Goal: Information Seeking & Learning: Learn about a topic

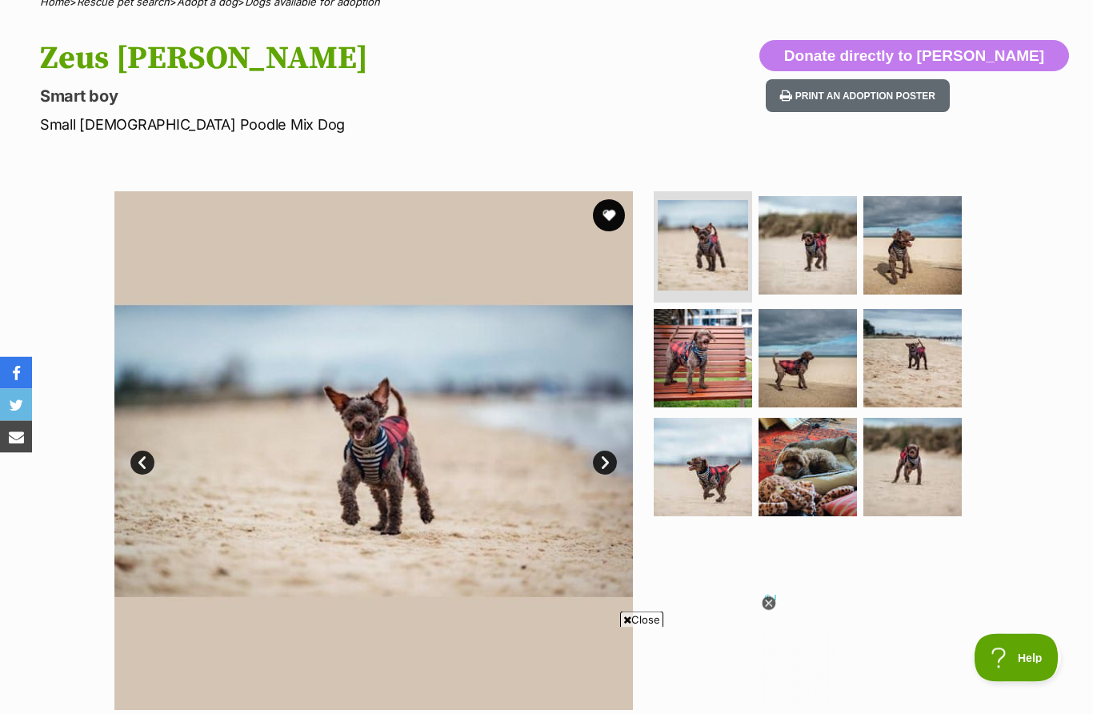
scroll to position [142, 0]
click at [727, 485] on img at bounding box center [703, 467] width 98 height 98
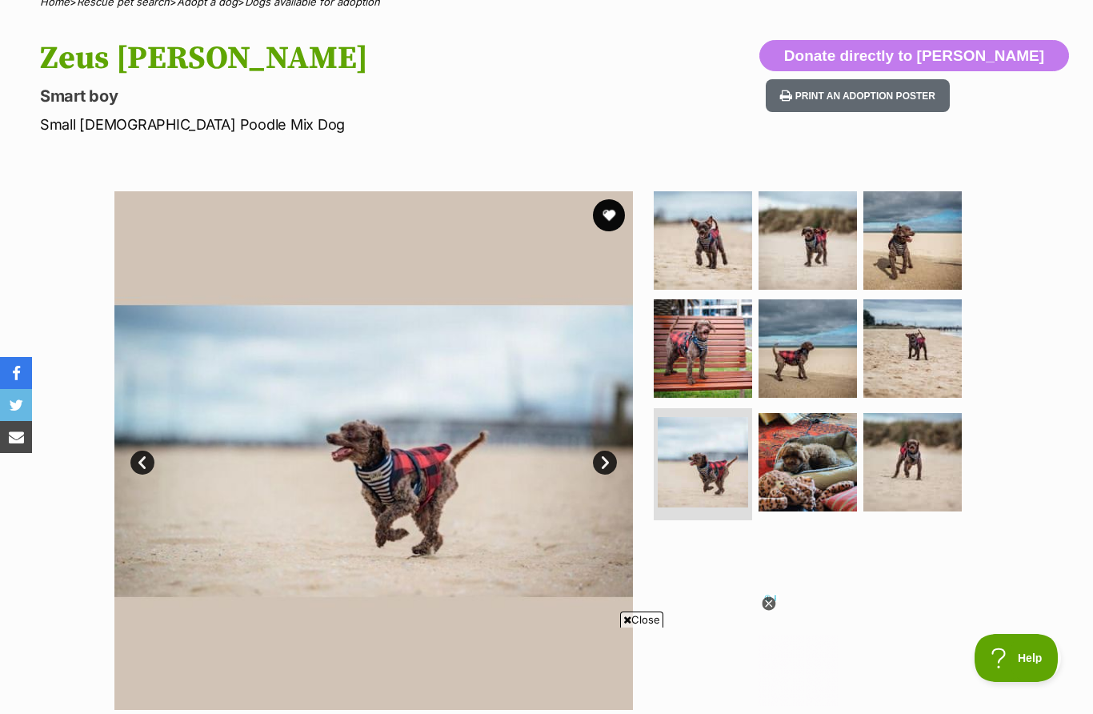
click at [722, 253] on img at bounding box center [703, 240] width 98 height 98
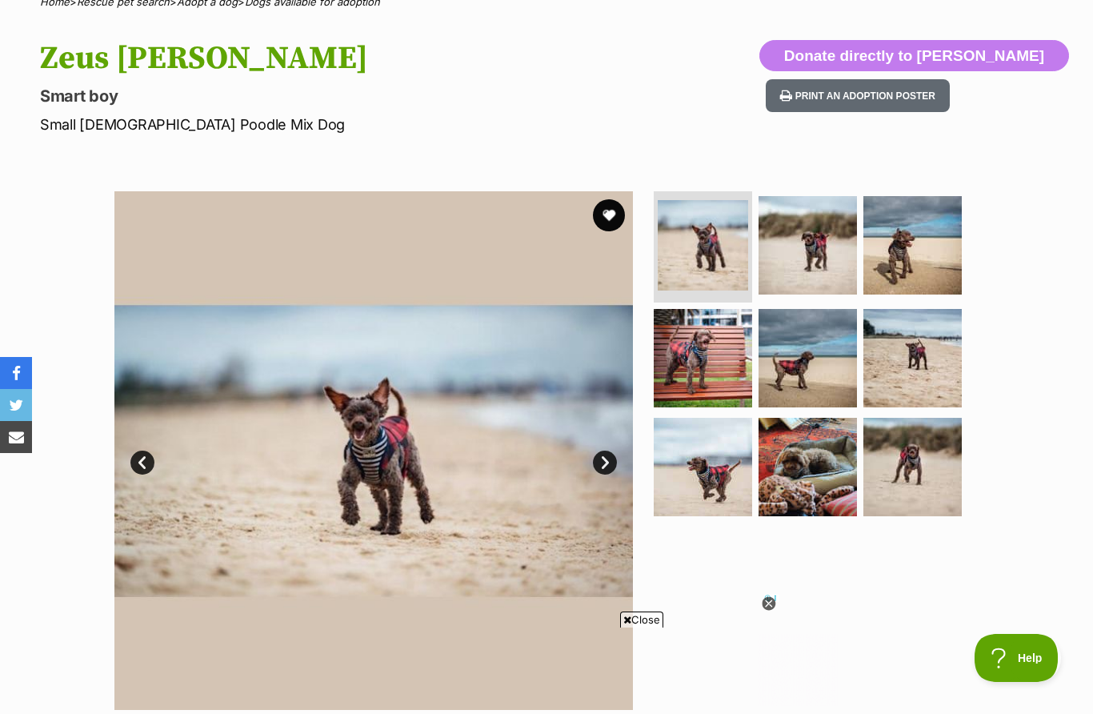
click at [712, 377] on img at bounding box center [703, 358] width 98 height 98
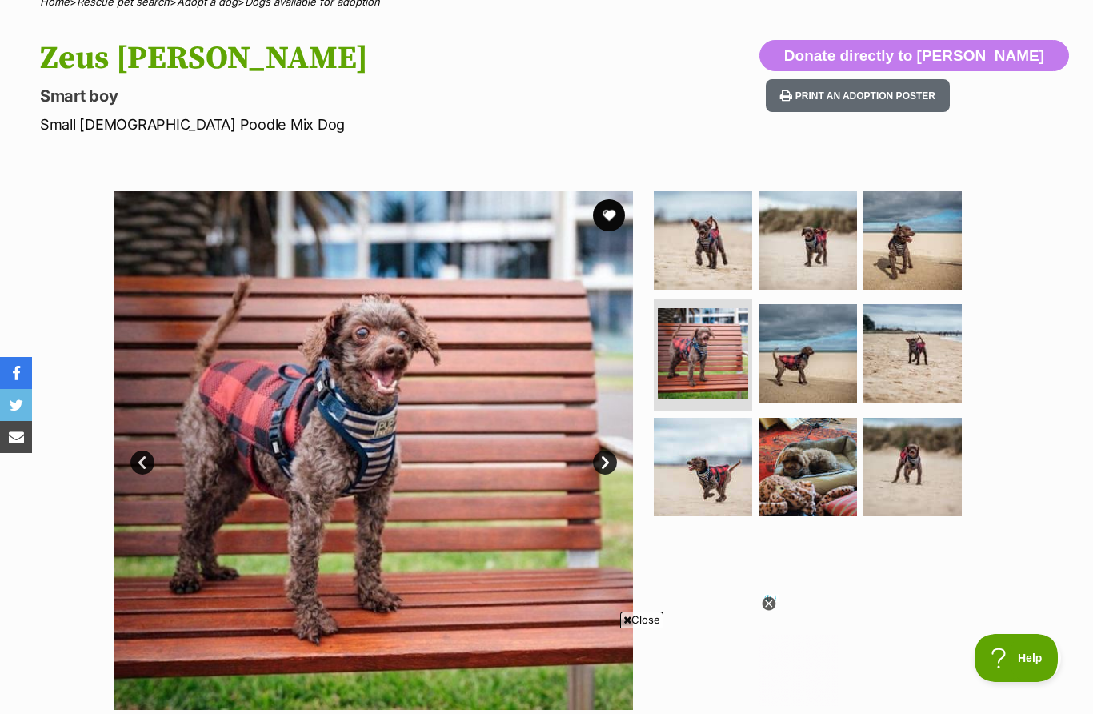
scroll to position [0, 0]
click at [814, 371] on img at bounding box center [808, 353] width 98 height 98
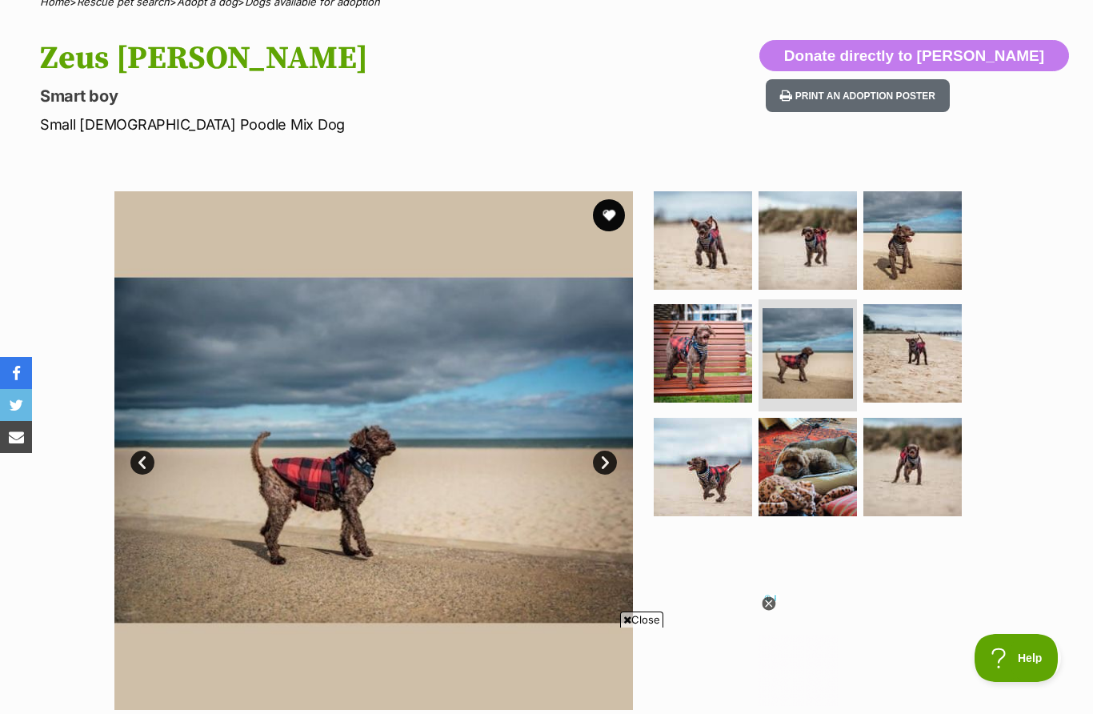
click at [920, 362] on img at bounding box center [913, 353] width 98 height 98
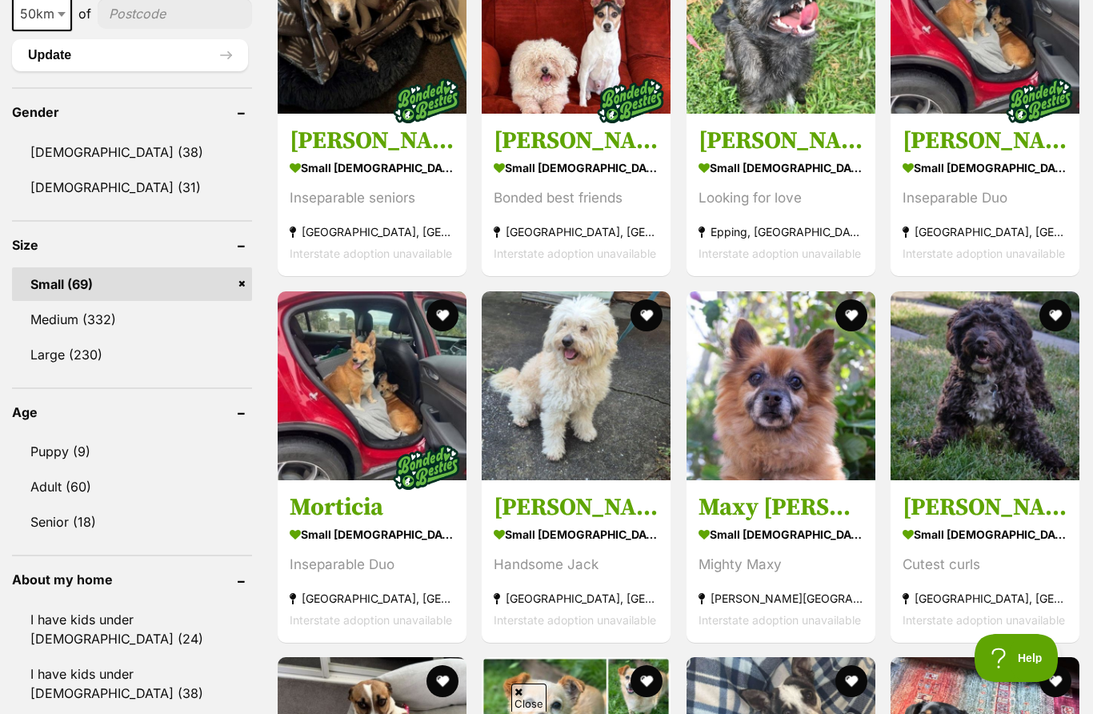
click at [370, 392] on img at bounding box center [372, 385] width 189 height 189
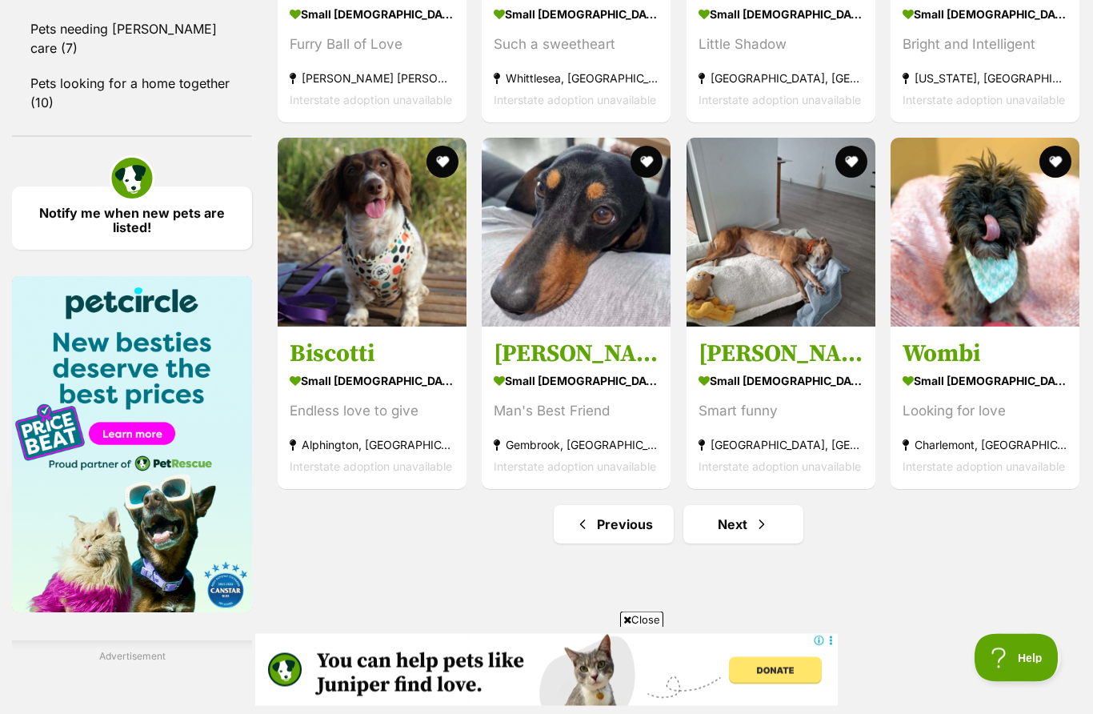
scroll to position [2110, 0]
click at [770, 527] on link "Next" at bounding box center [744, 524] width 120 height 38
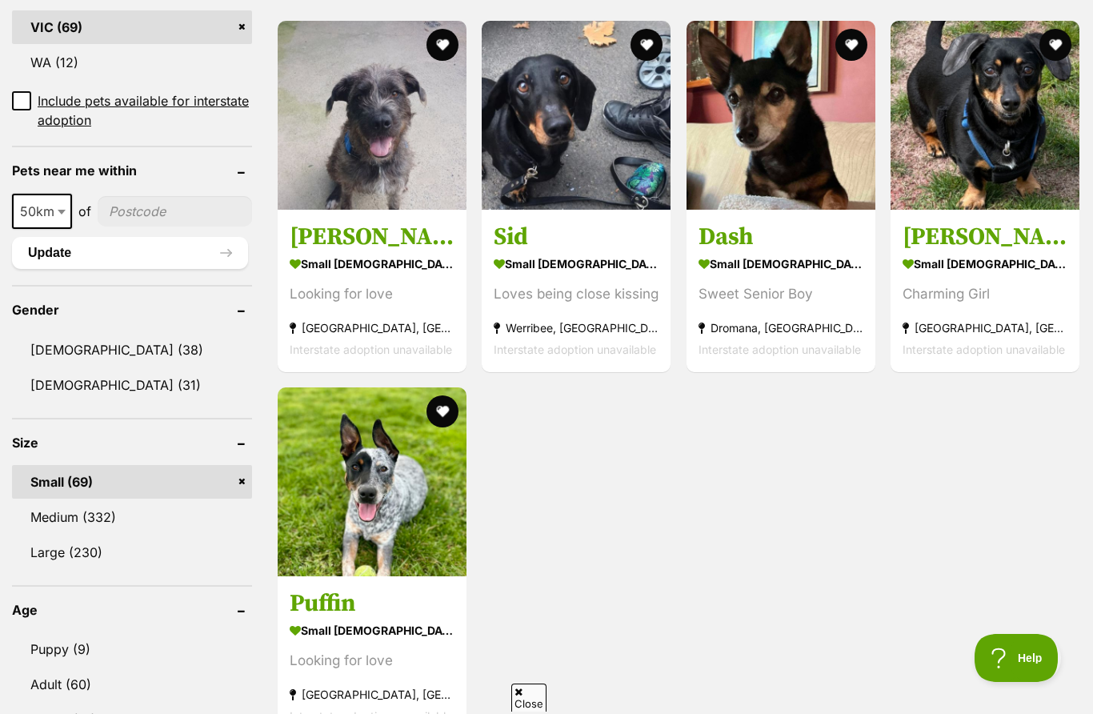
click at [372, 272] on strong "small [DEMOGRAPHIC_DATA] Dog" at bounding box center [372, 263] width 165 height 23
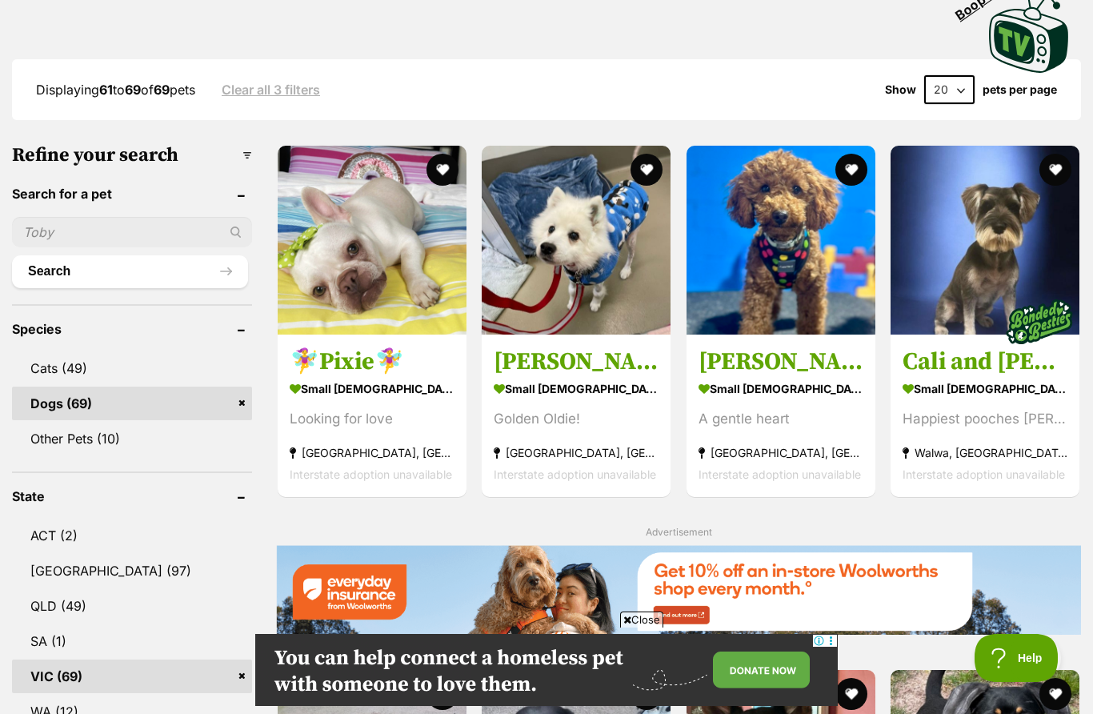
scroll to position [378, 0]
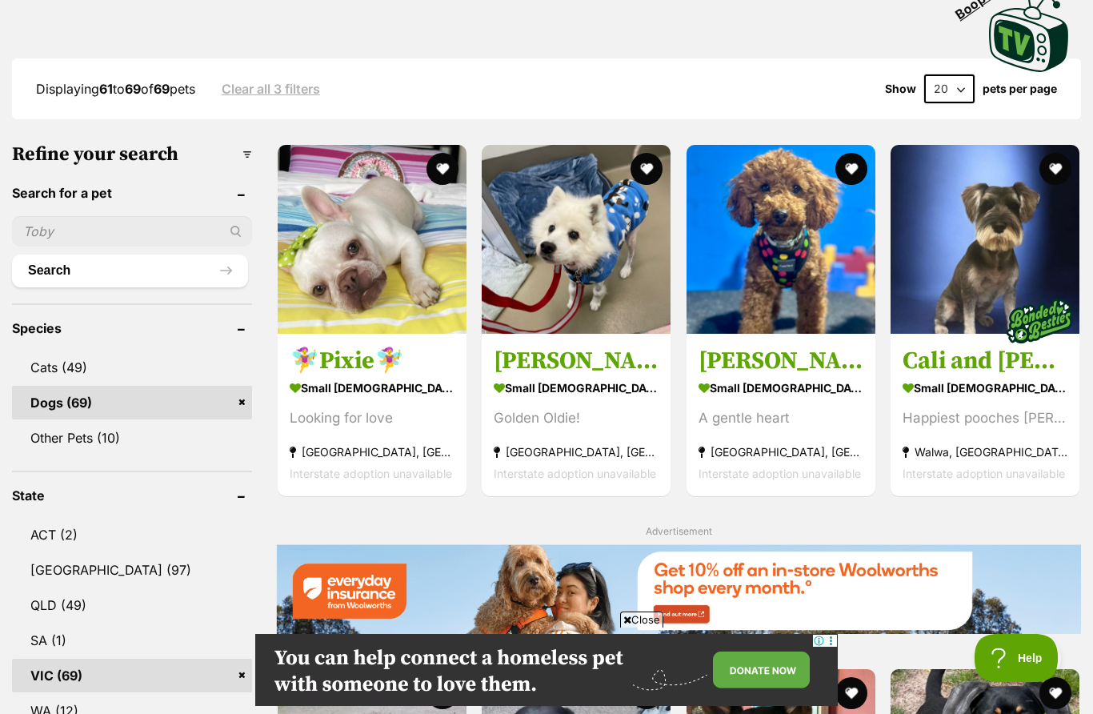
click at [381, 282] on img at bounding box center [372, 239] width 189 height 189
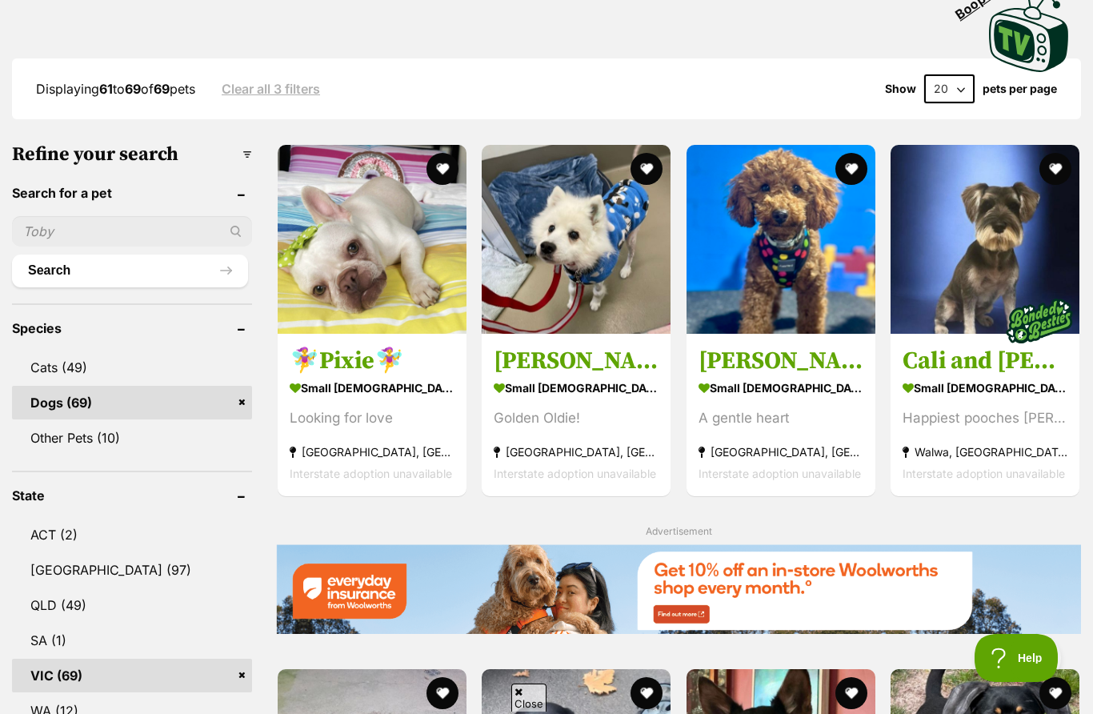
click at [748, 358] on h3 "[PERSON_NAME]" at bounding box center [781, 361] width 165 height 30
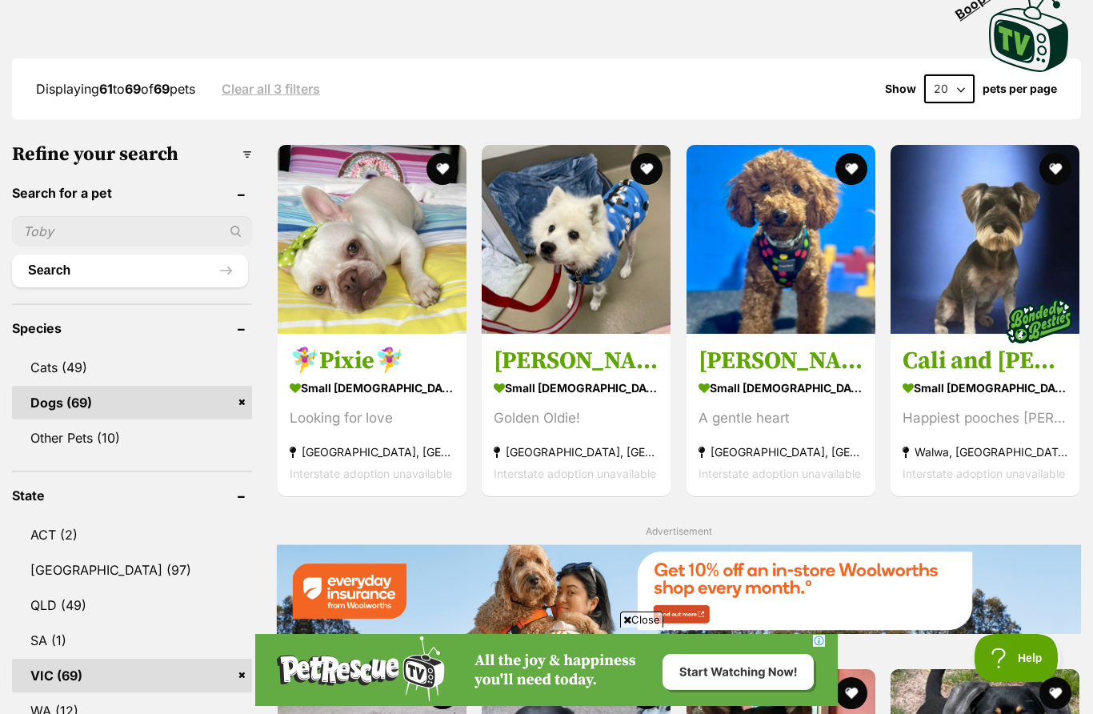
scroll to position [0, 0]
click at [997, 267] on img at bounding box center [985, 239] width 189 height 189
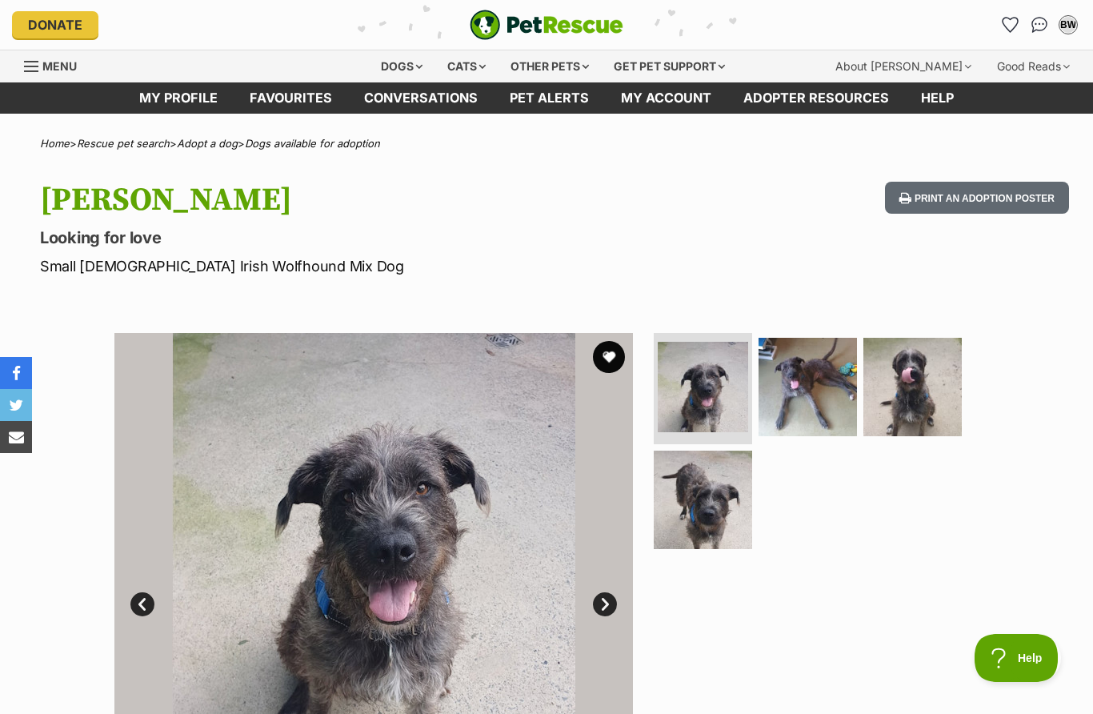
click at [833, 403] on img at bounding box center [808, 387] width 98 height 98
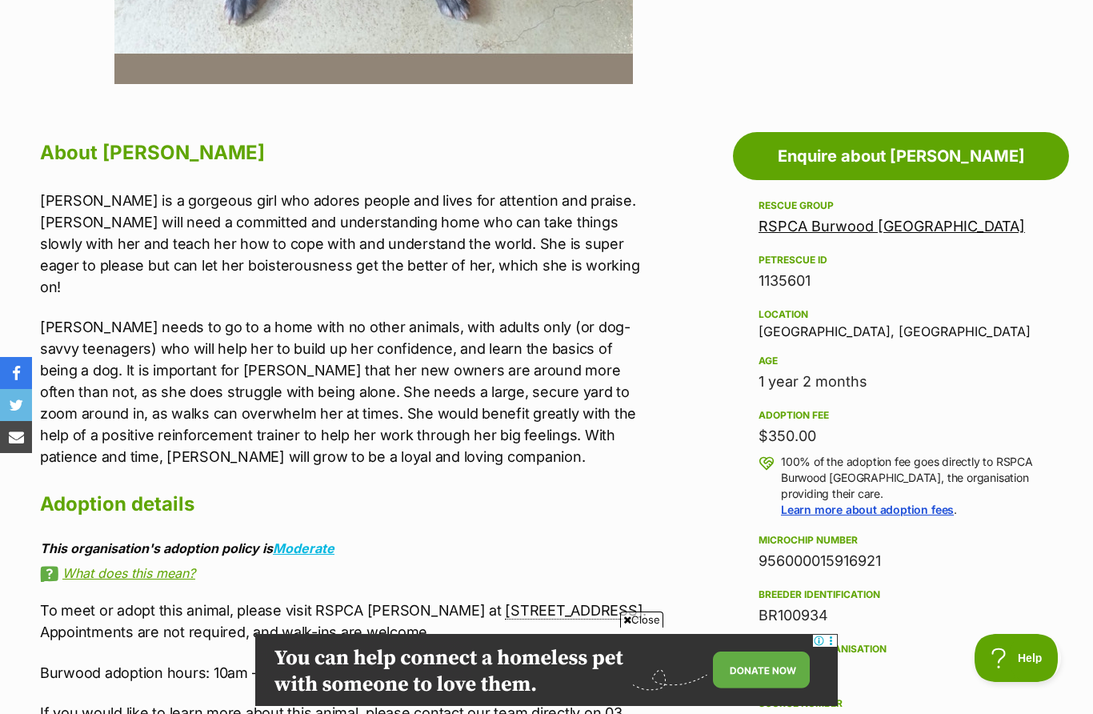
scroll to position [757, 0]
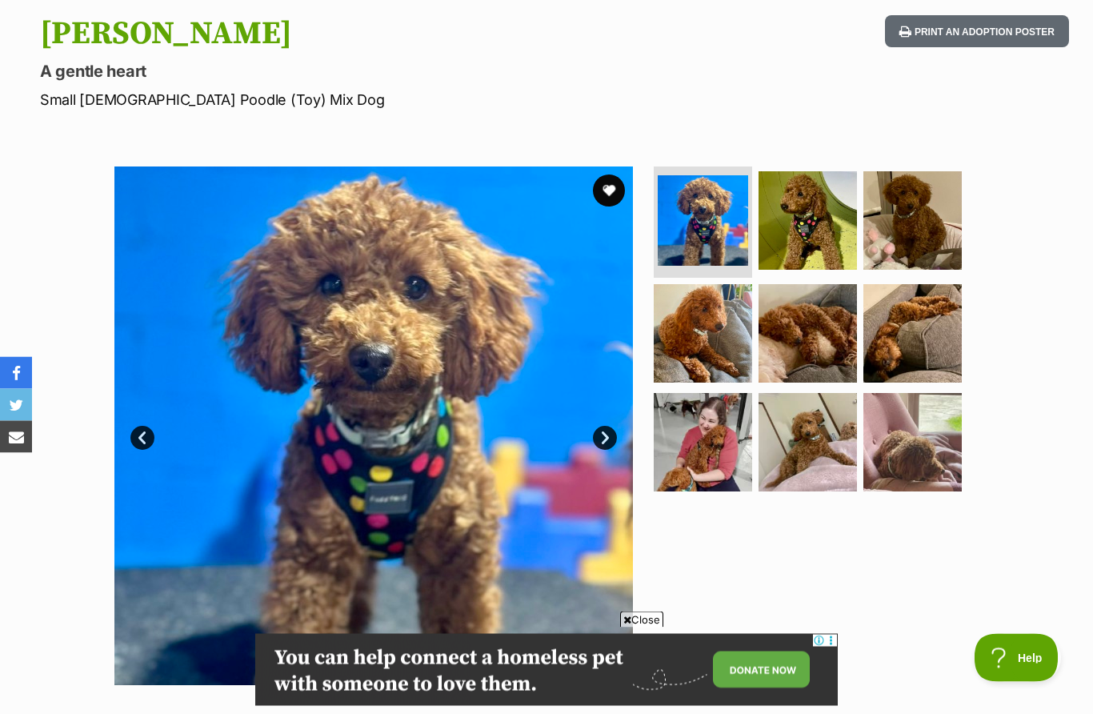
scroll to position [158, 0]
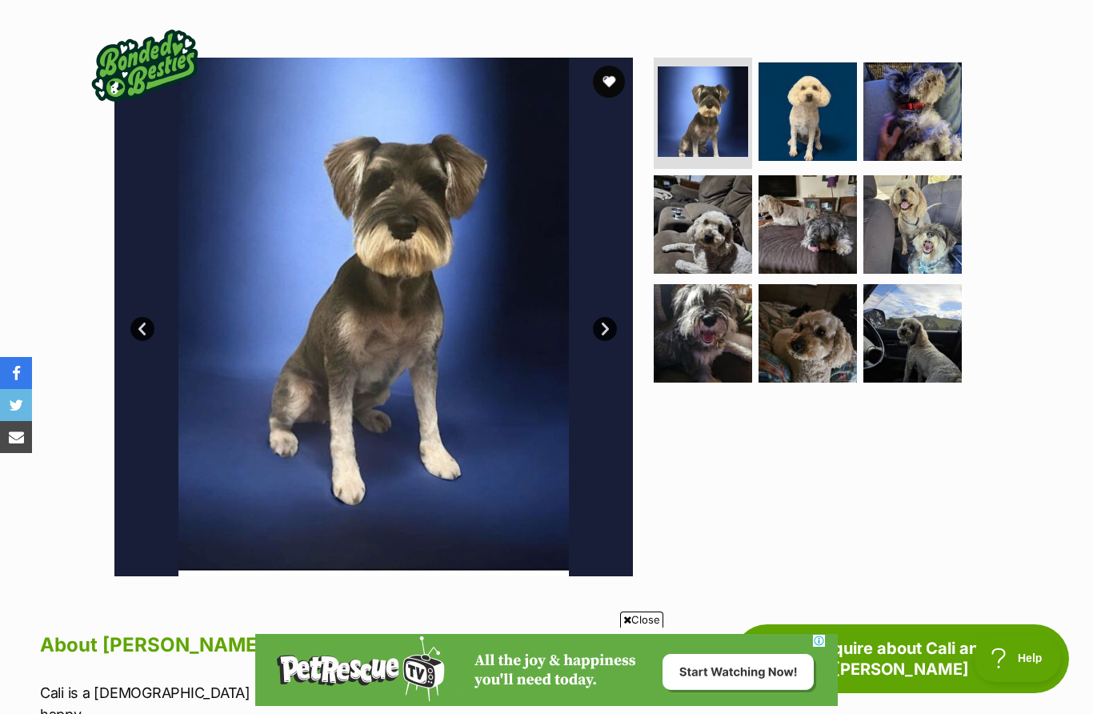
click at [833, 334] on img at bounding box center [808, 333] width 98 height 98
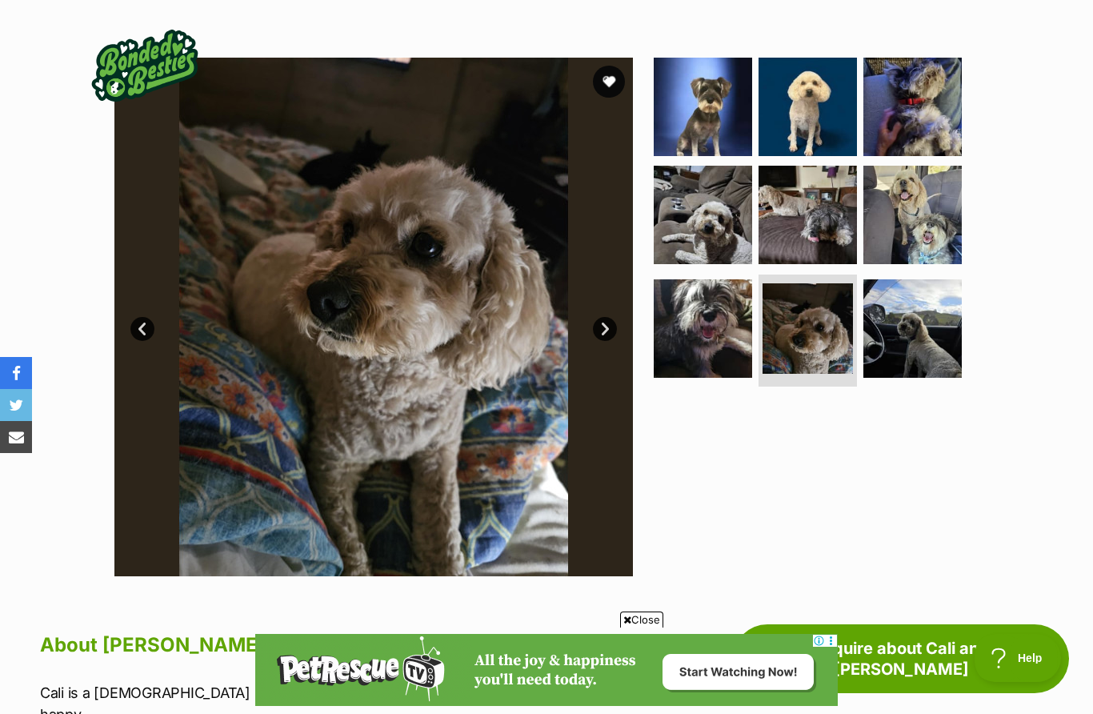
click at [930, 339] on img at bounding box center [913, 328] width 98 height 98
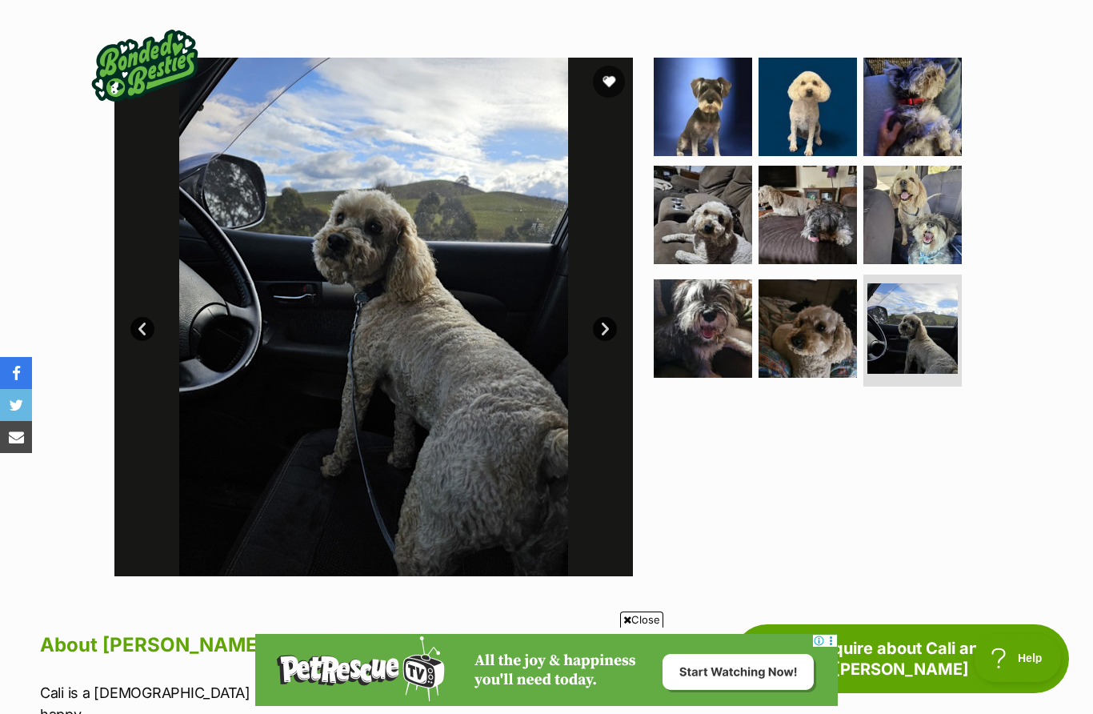
click at [726, 333] on img at bounding box center [703, 328] width 98 height 98
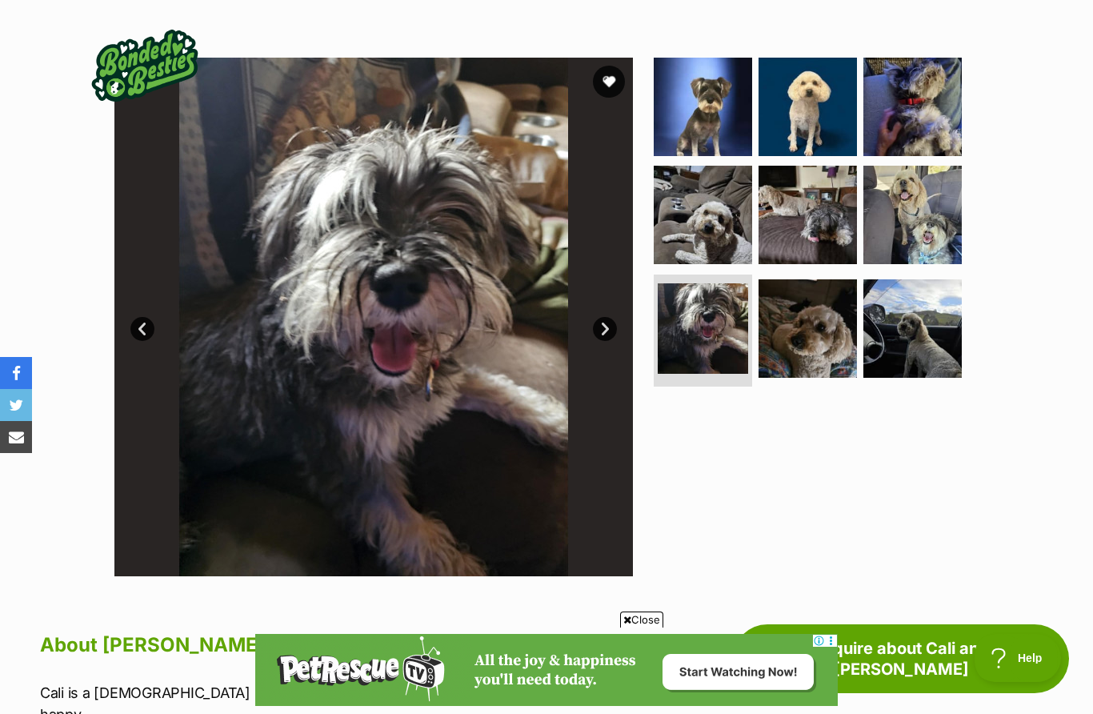
click at [718, 222] on img at bounding box center [703, 215] width 98 height 98
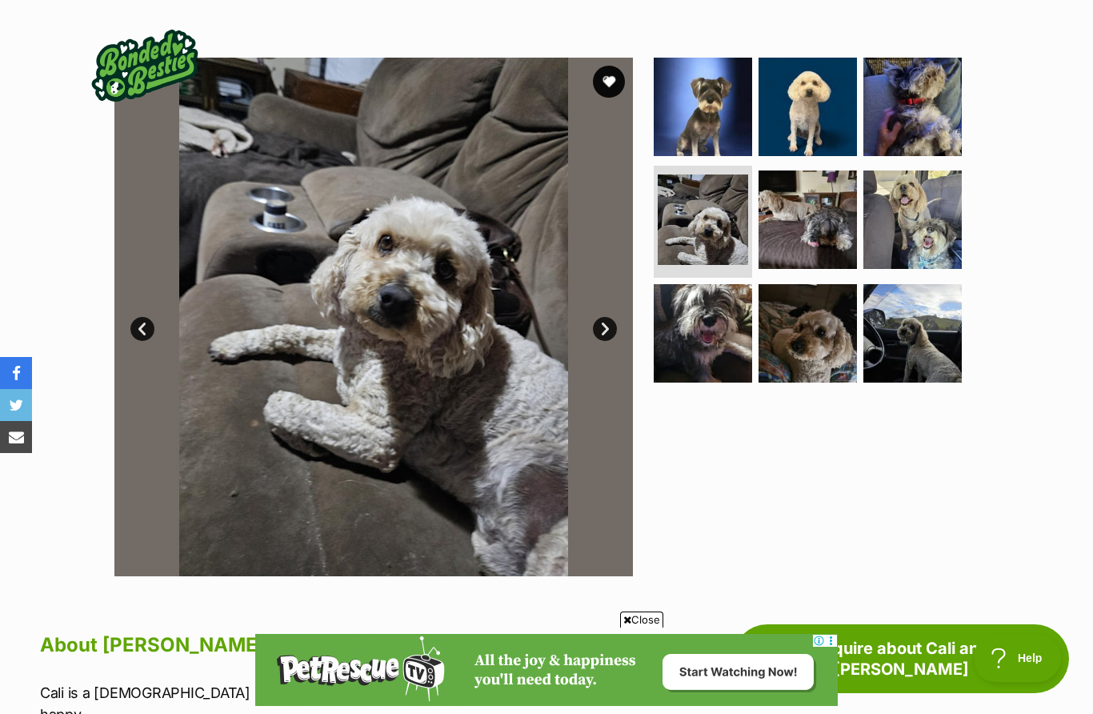
click at [796, 114] on img at bounding box center [808, 107] width 98 height 98
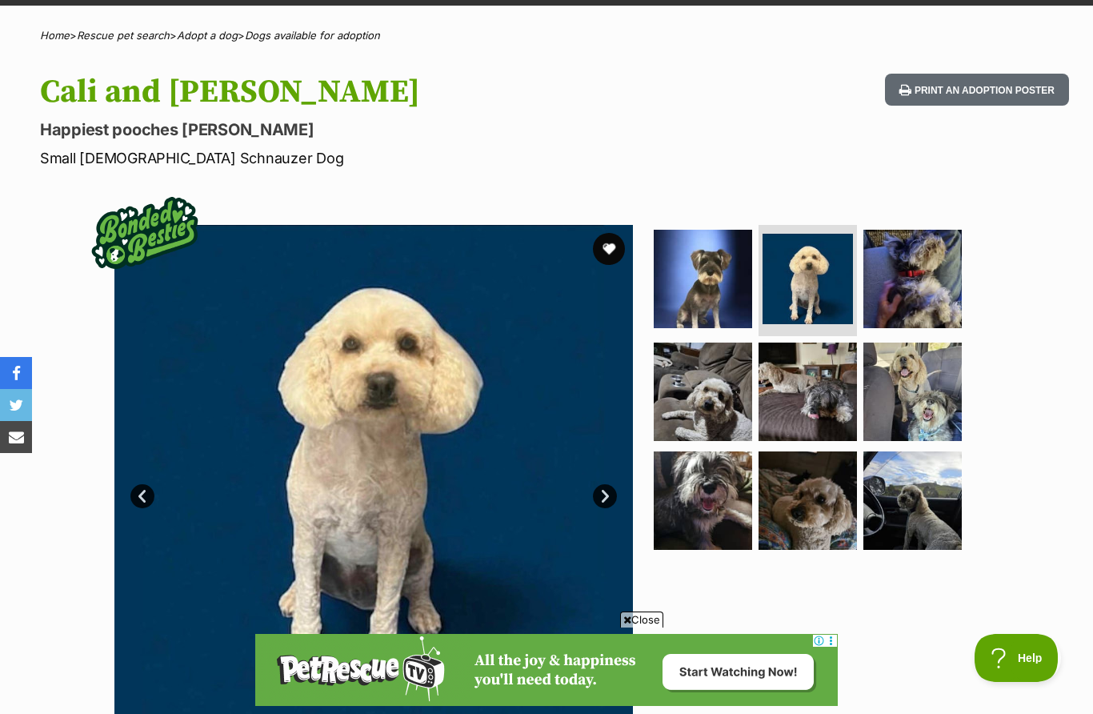
scroll to position [115, 0]
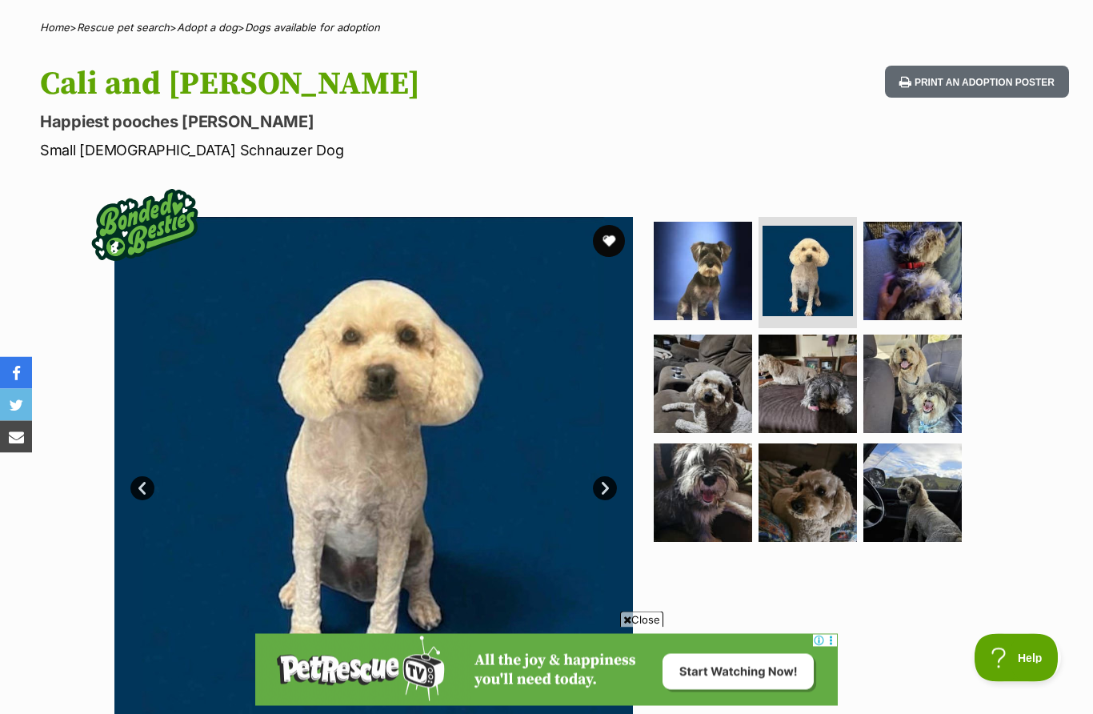
click at [611, 487] on link "Next" at bounding box center [605, 489] width 24 height 24
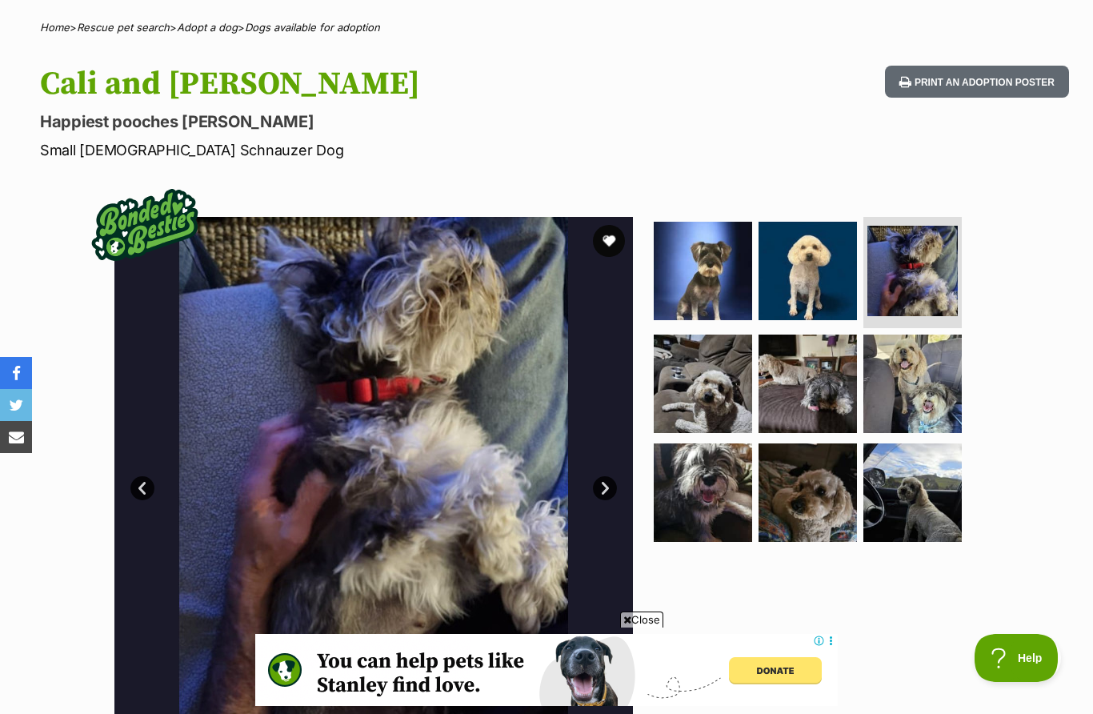
scroll to position [0, 0]
click at [616, 483] on link "Next" at bounding box center [605, 488] width 24 height 24
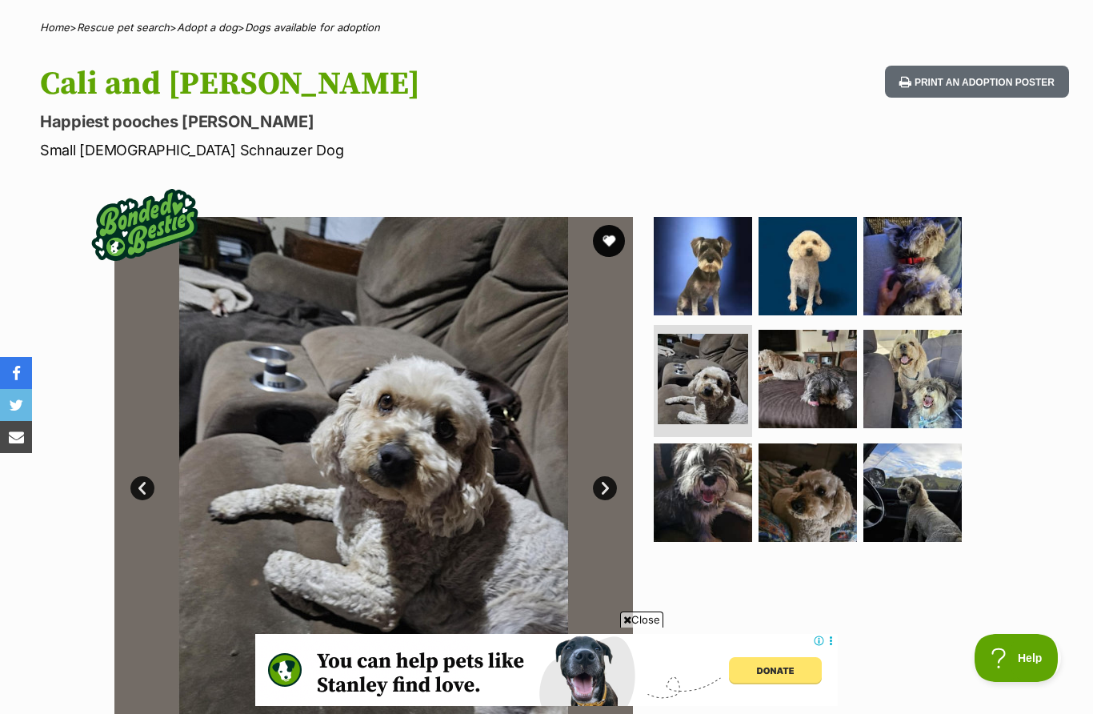
click at [612, 487] on link "Next" at bounding box center [605, 488] width 24 height 24
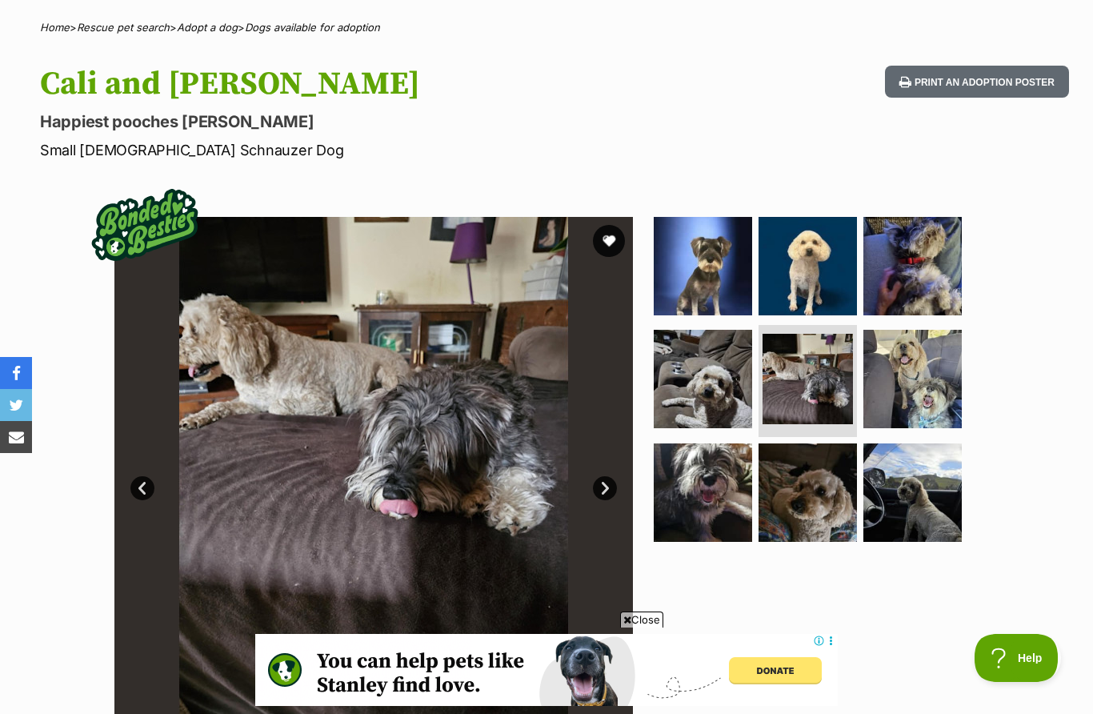
click at [616, 484] on link "Next" at bounding box center [605, 488] width 24 height 24
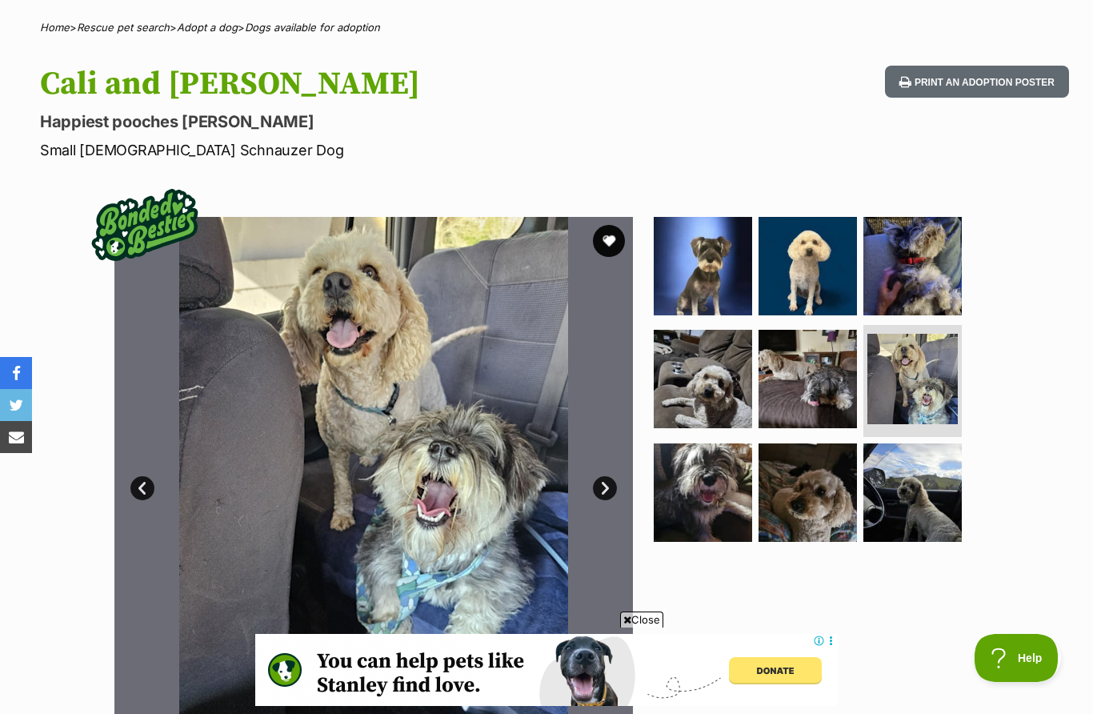
click at [606, 493] on link "Next" at bounding box center [605, 488] width 24 height 24
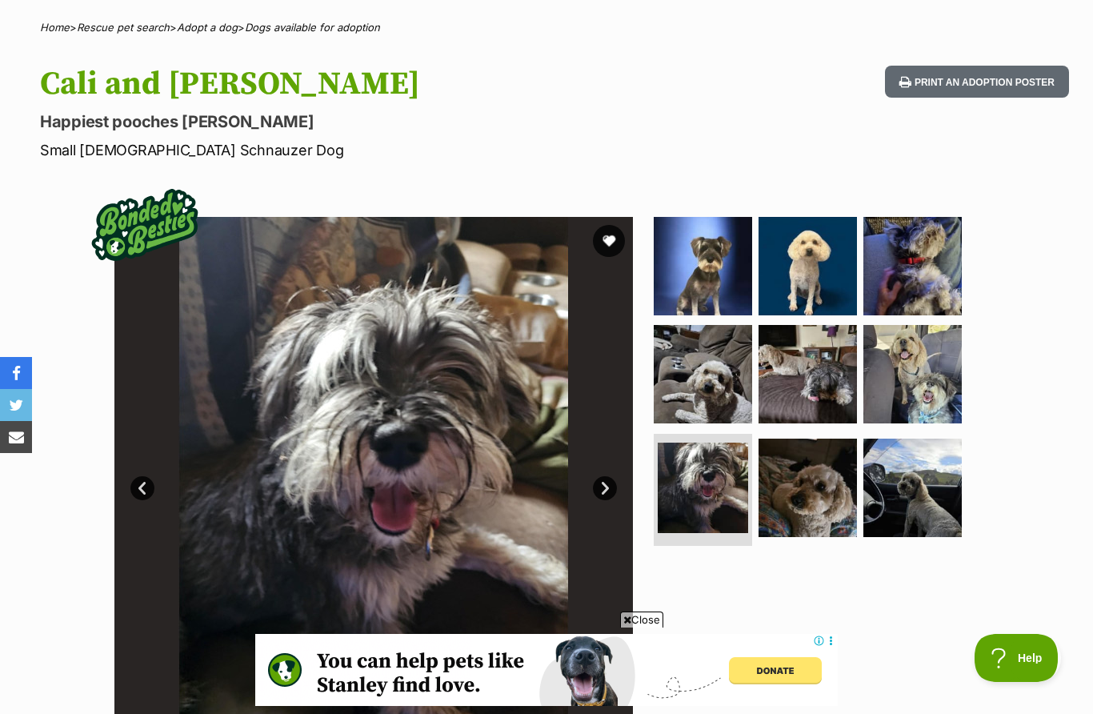
click at [614, 487] on link "Next" at bounding box center [605, 488] width 24 height 24
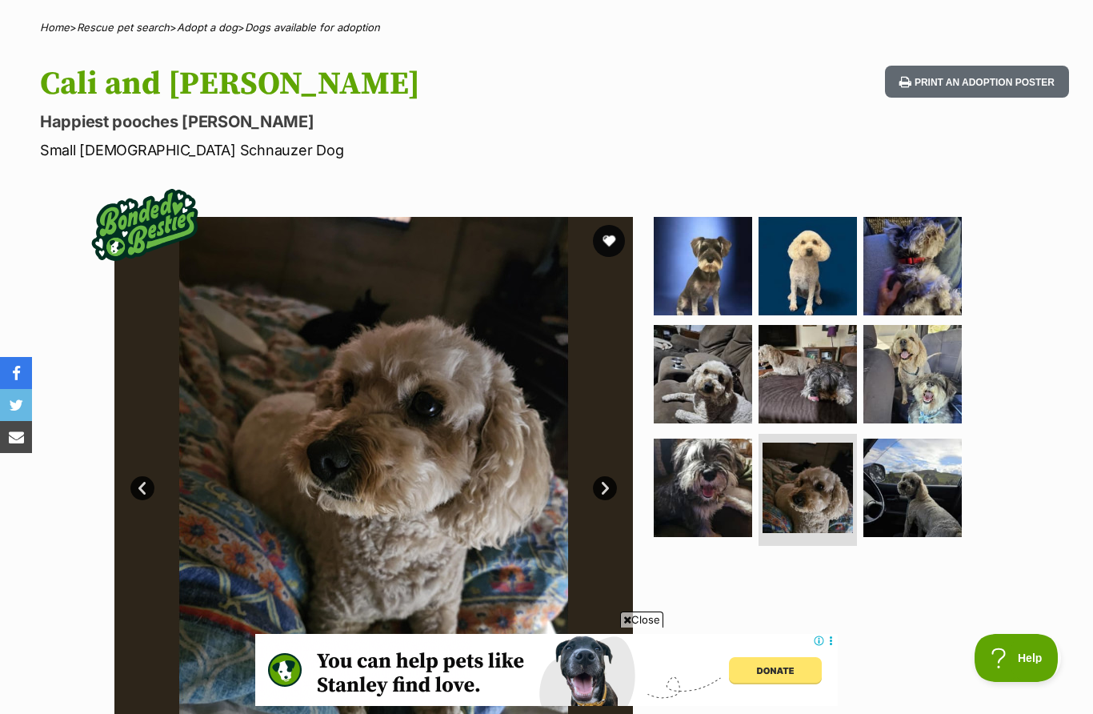
click at [614, 479] on link "Next" at bounding box center [605, 488] width 24 height 24
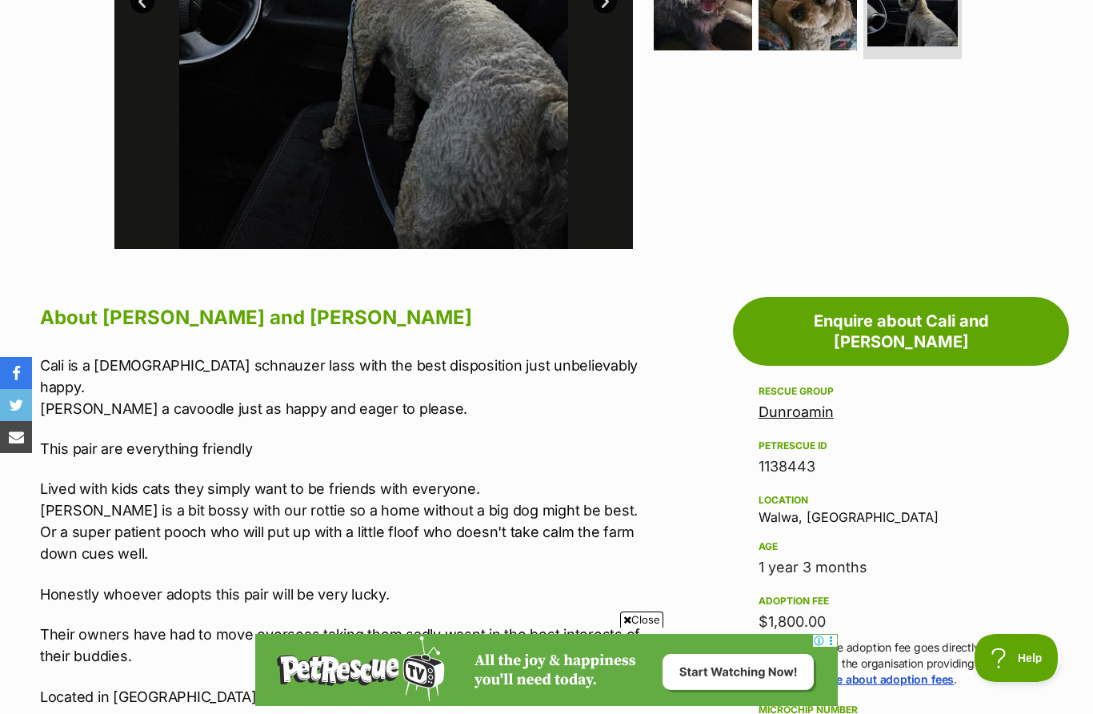
scroll to position [602, 0]
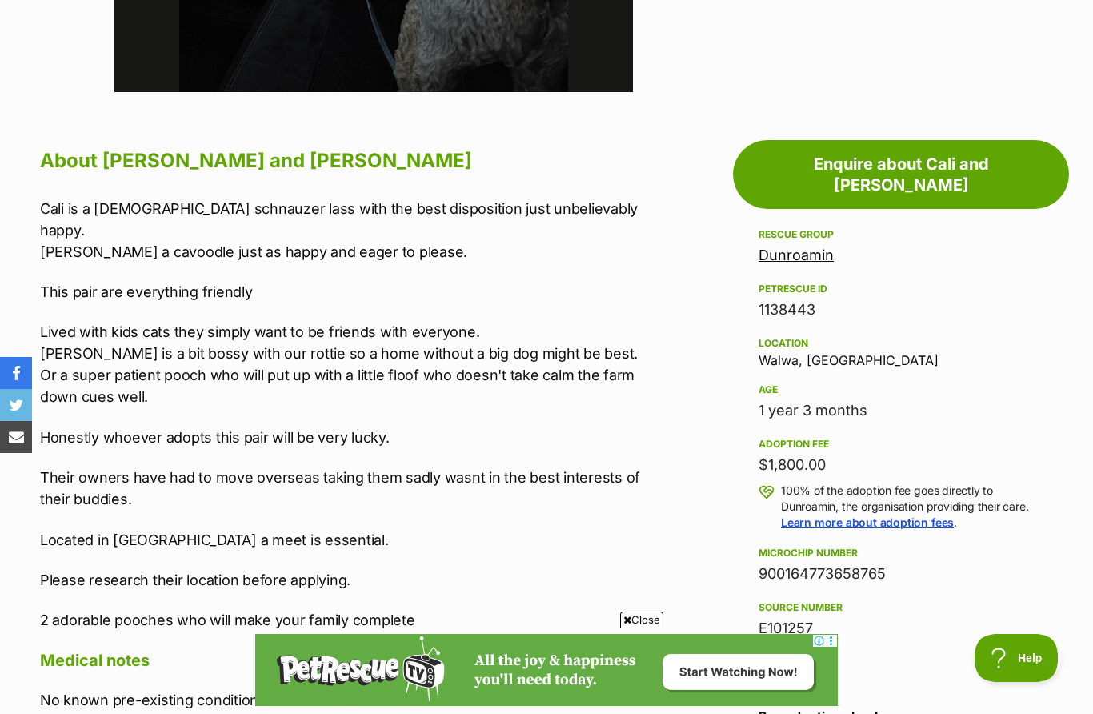
scroll to position [762, 0]
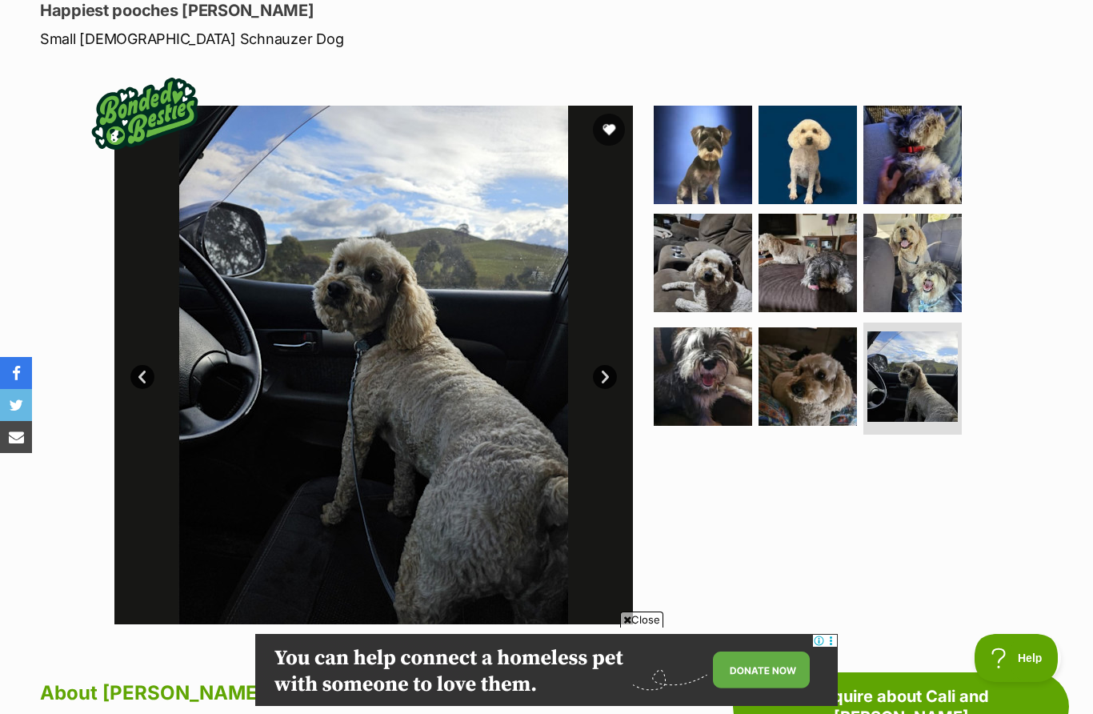
scroll to position [226, 0]
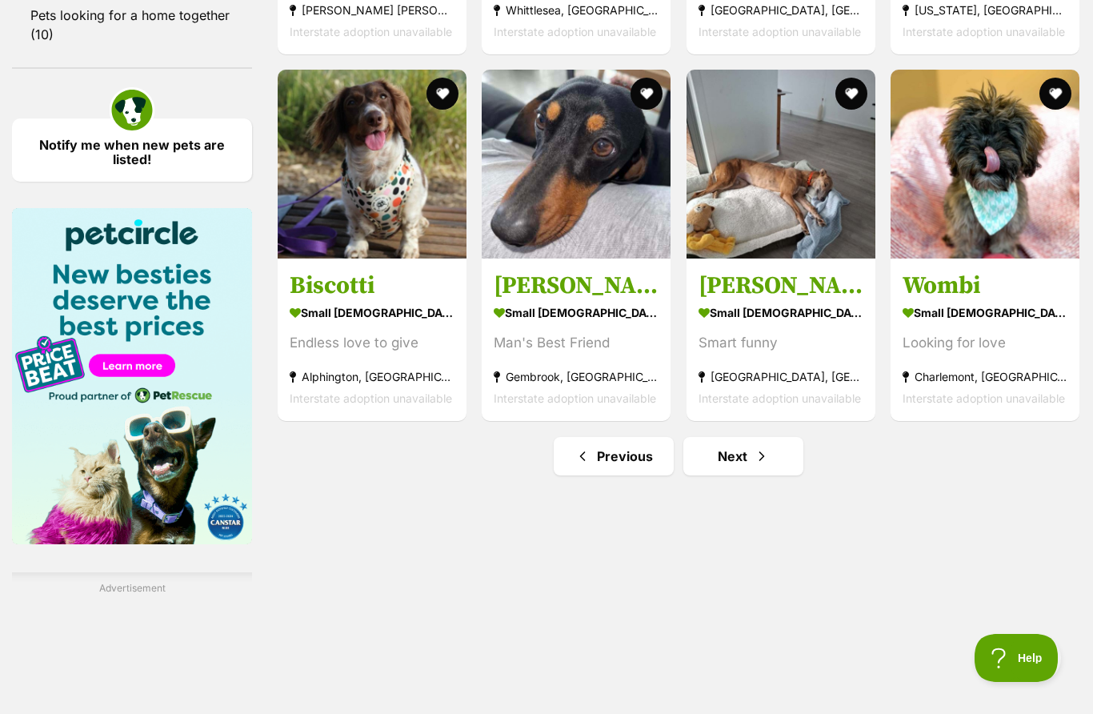
click at [1009, 206] on img at bounding box center [985, 164] width 189 height 189
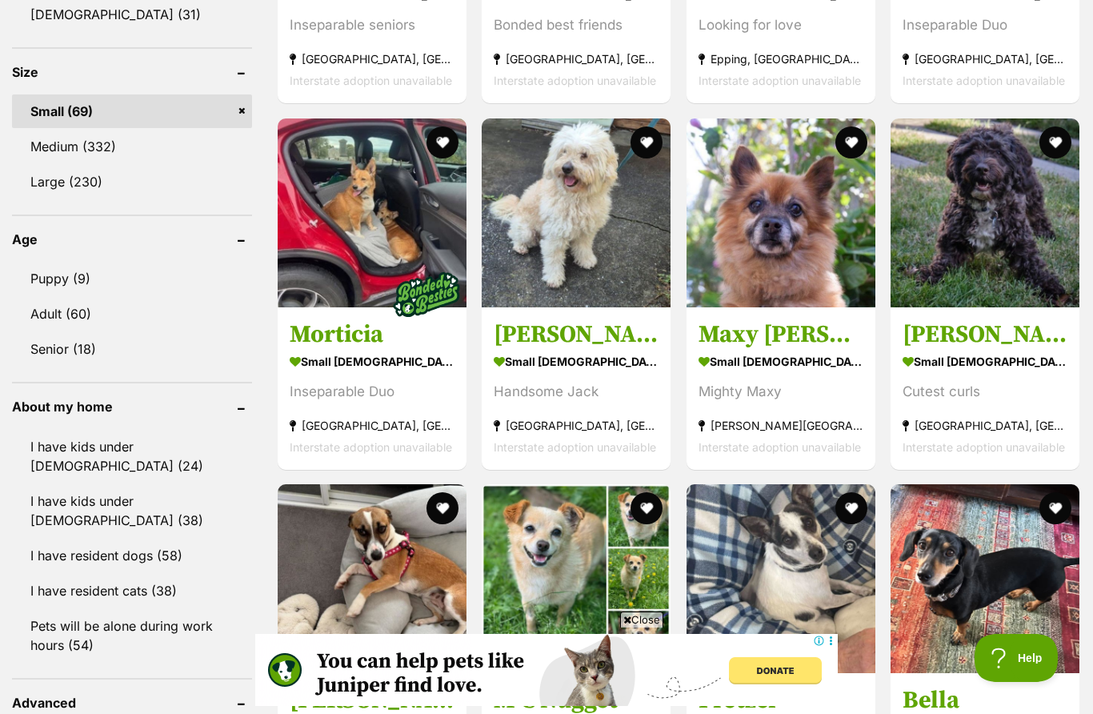
scroll to position [1396, 0]
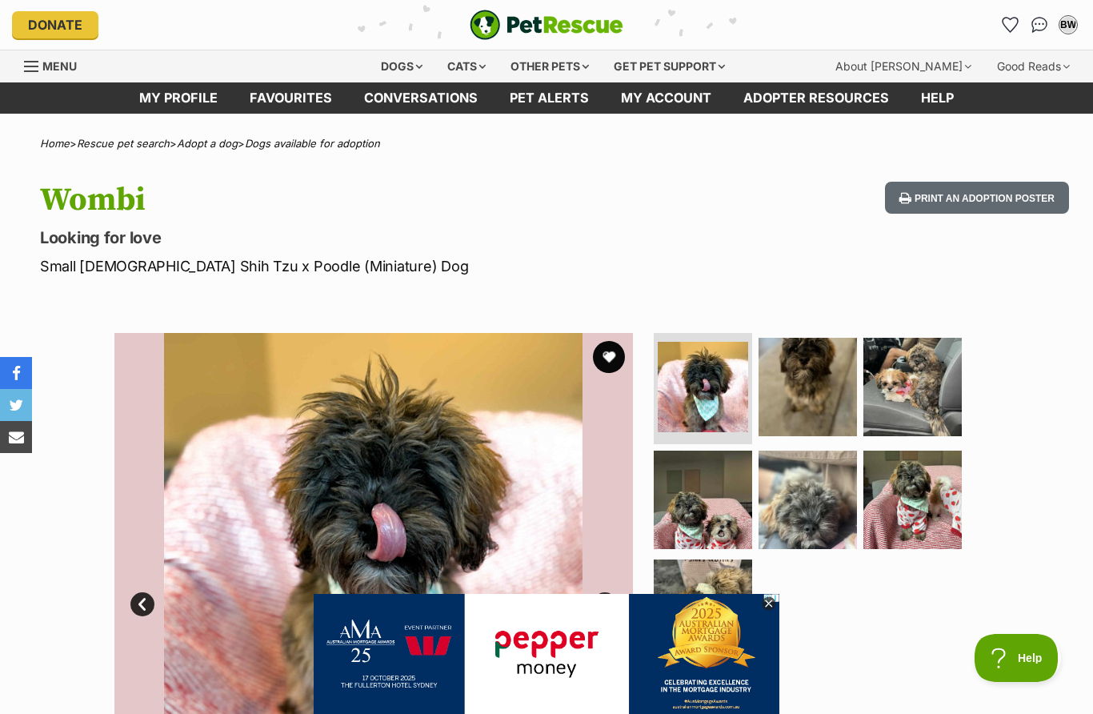
click at [814, 400] on img at bounding box center [808, 387] width 98 height 98
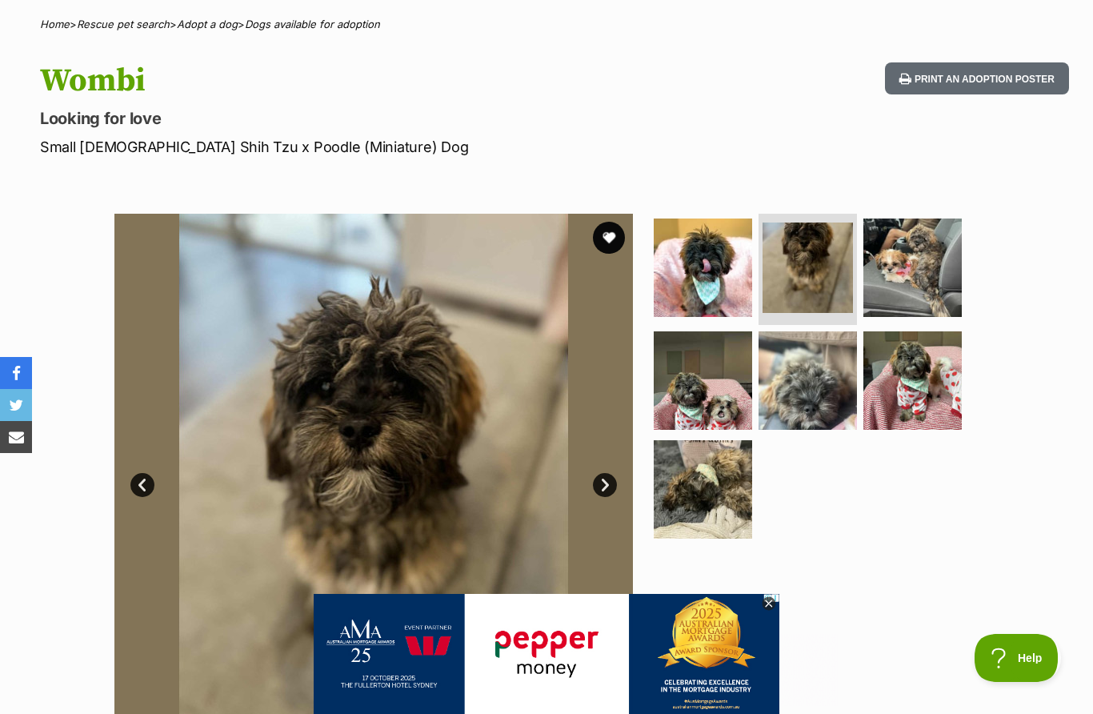
scroll to position [129, 0]
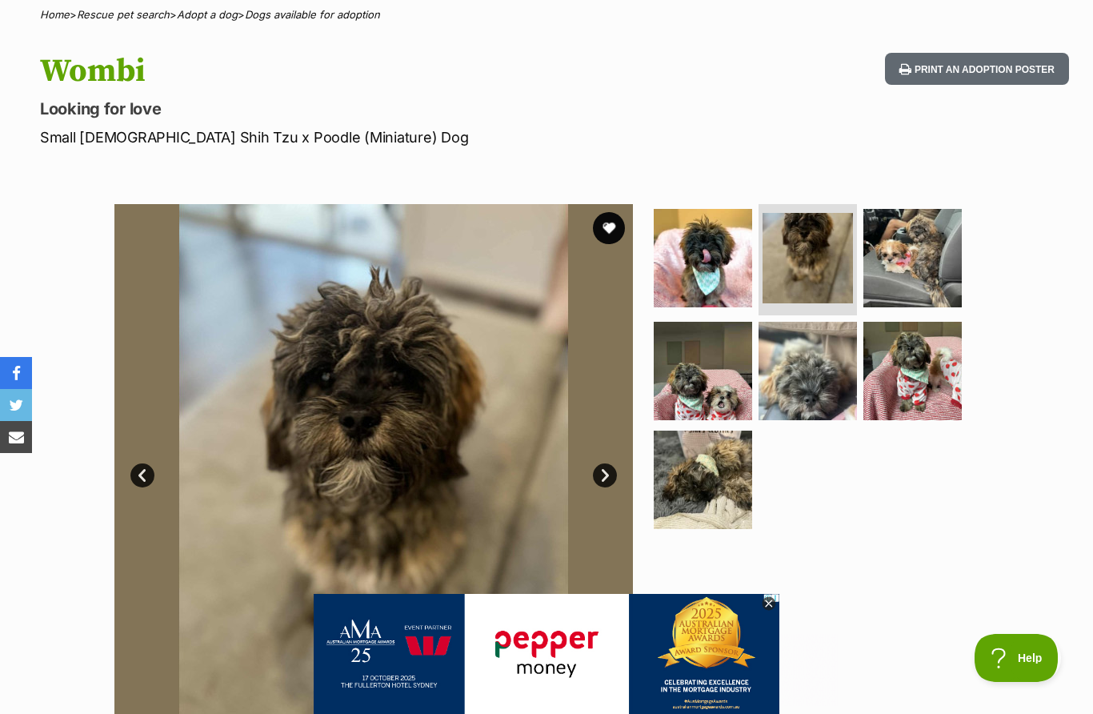
click at [615, 471] on link "Next" at bounding box center [605, 475] width 24 height 24
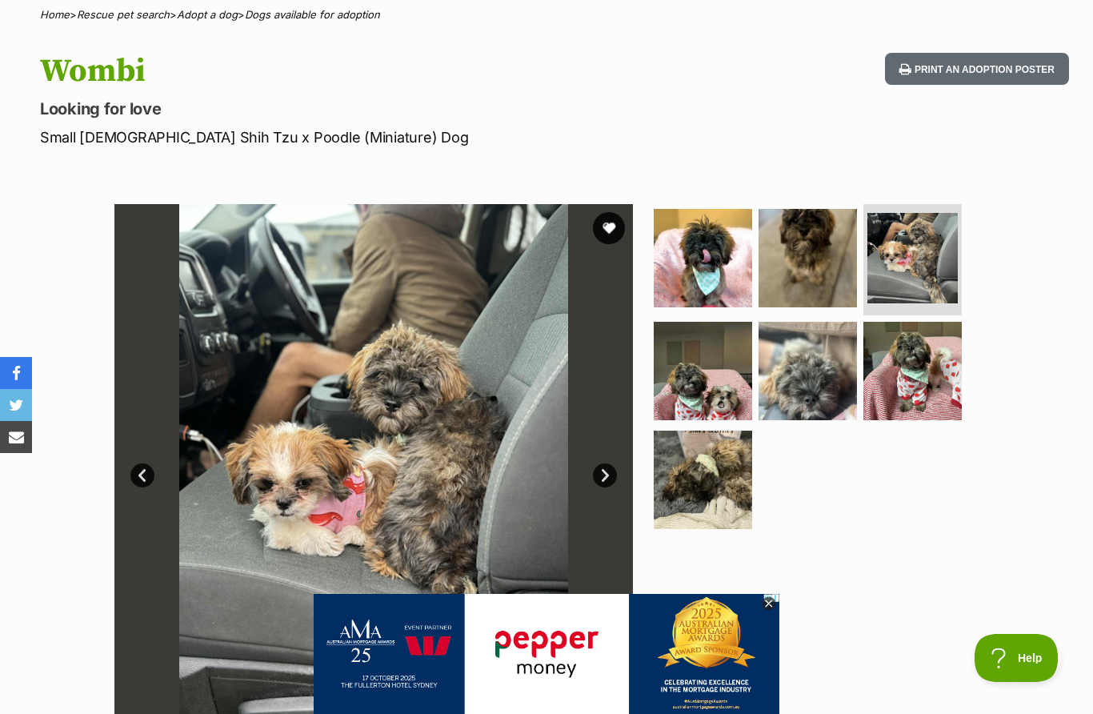
click at [615, 476] on link "Next" at bounding box center [605, 475] width 24 height 24
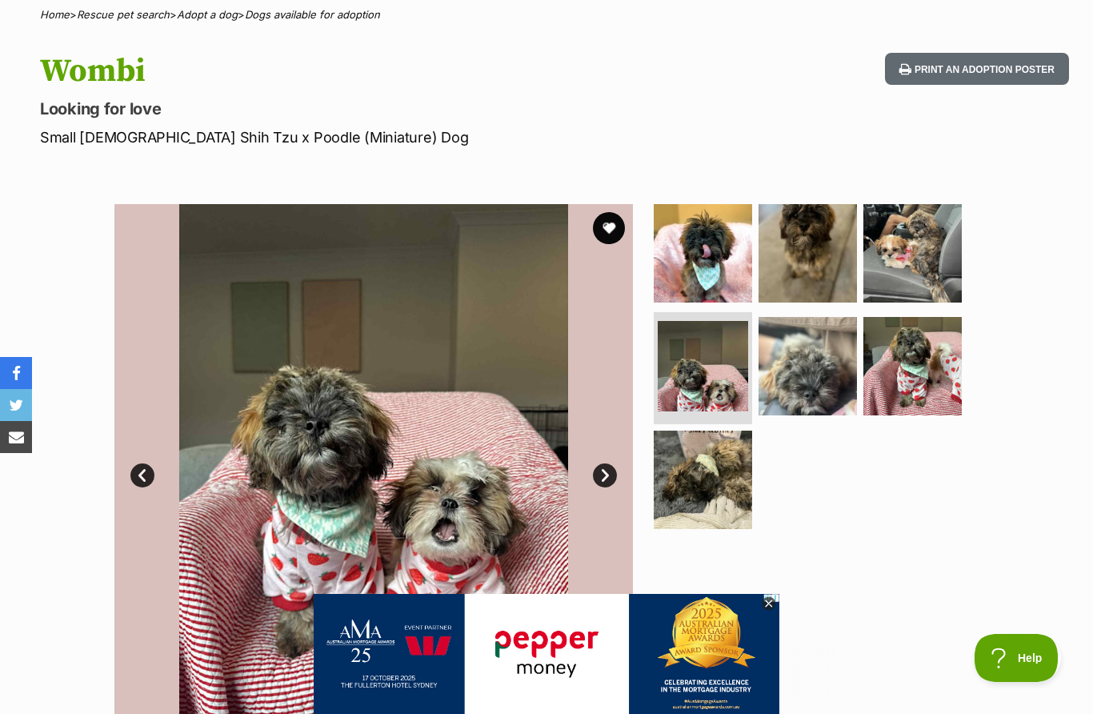
click at [615, 476] on link "Next" at bounding box center [605, 475] width 24 height 24
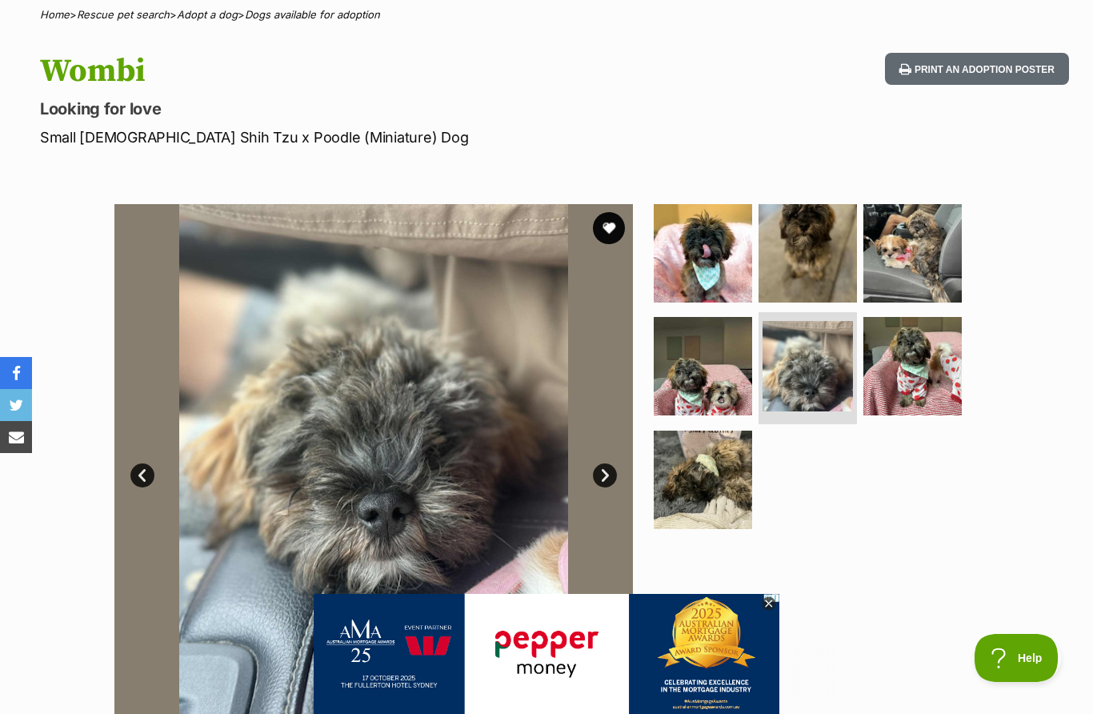
click at [616, 473] on link "Next" at bounding box center [605, 475] width 24 height 24
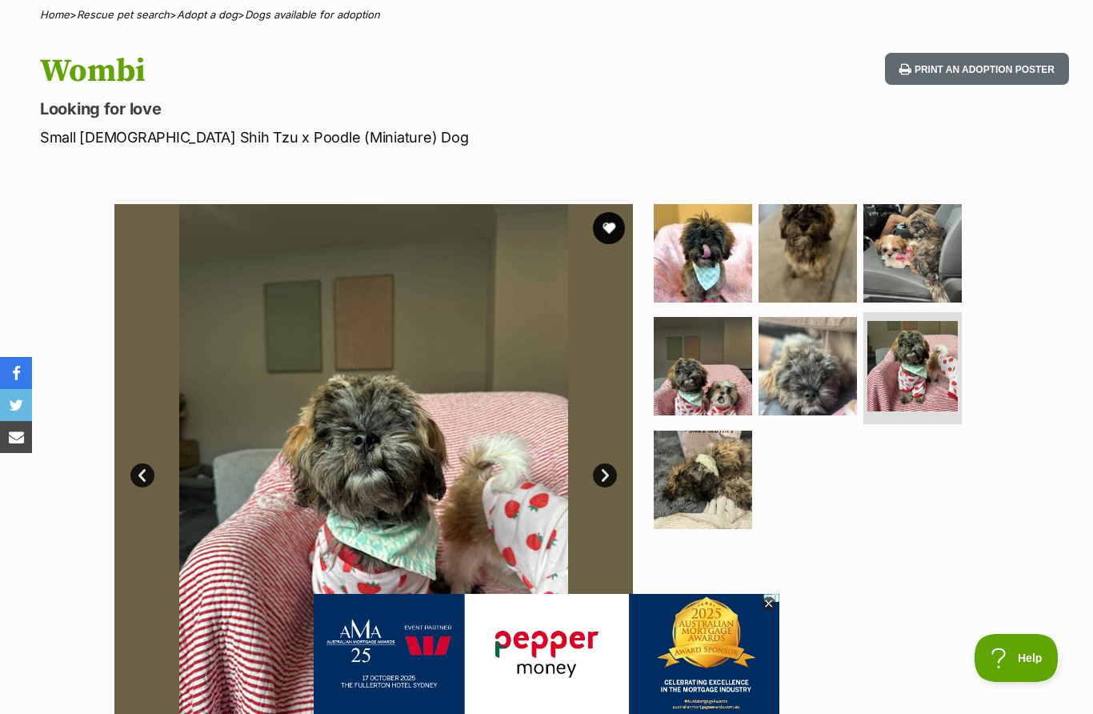
click at [614, 481] on link "Next" at bounding box center [605, 475] width 24 height 24
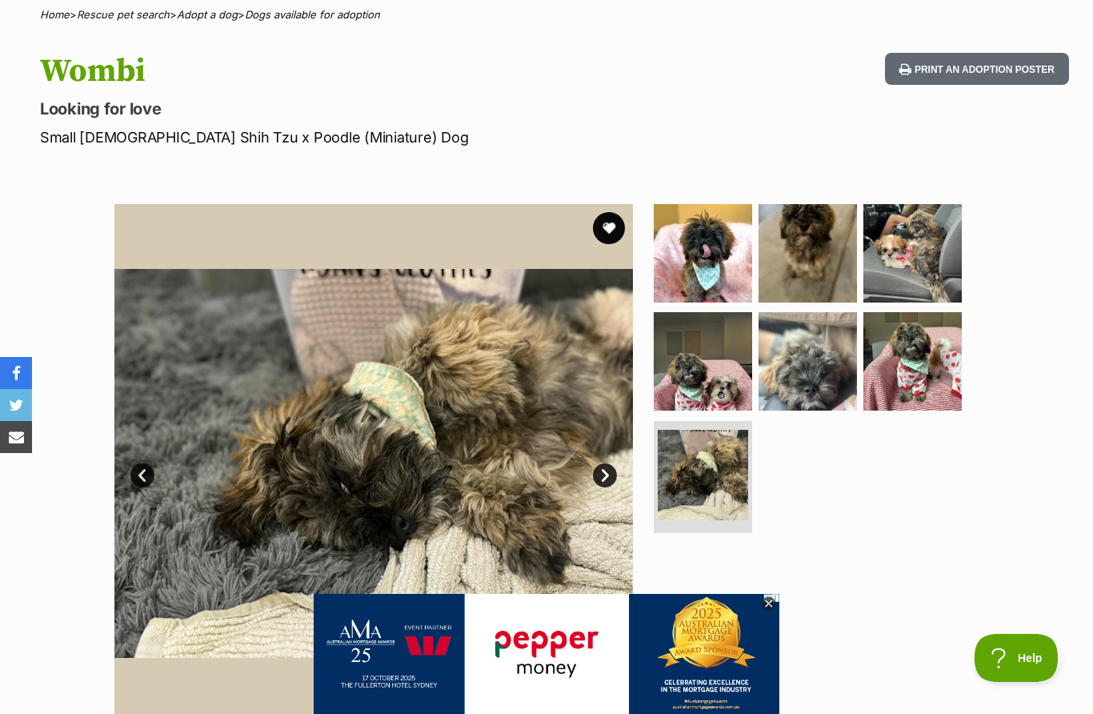
click at [614, 466] on link "Next" at bounding box center [605, 475] width 24 height 24
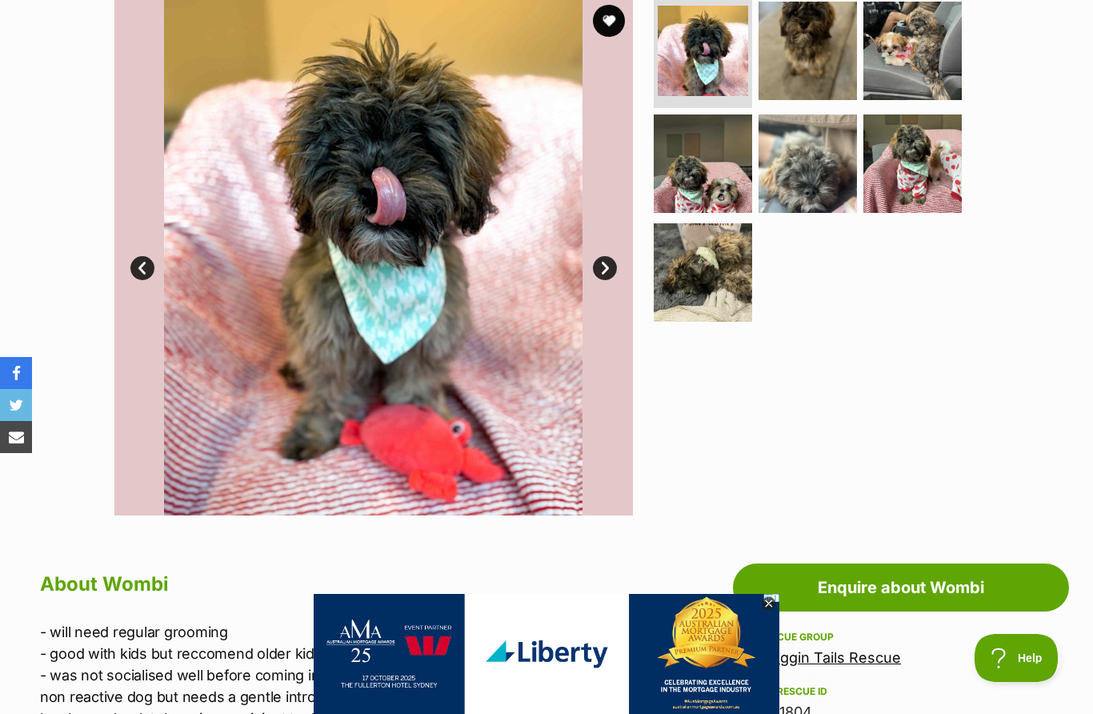
scroll to position [335, 0]
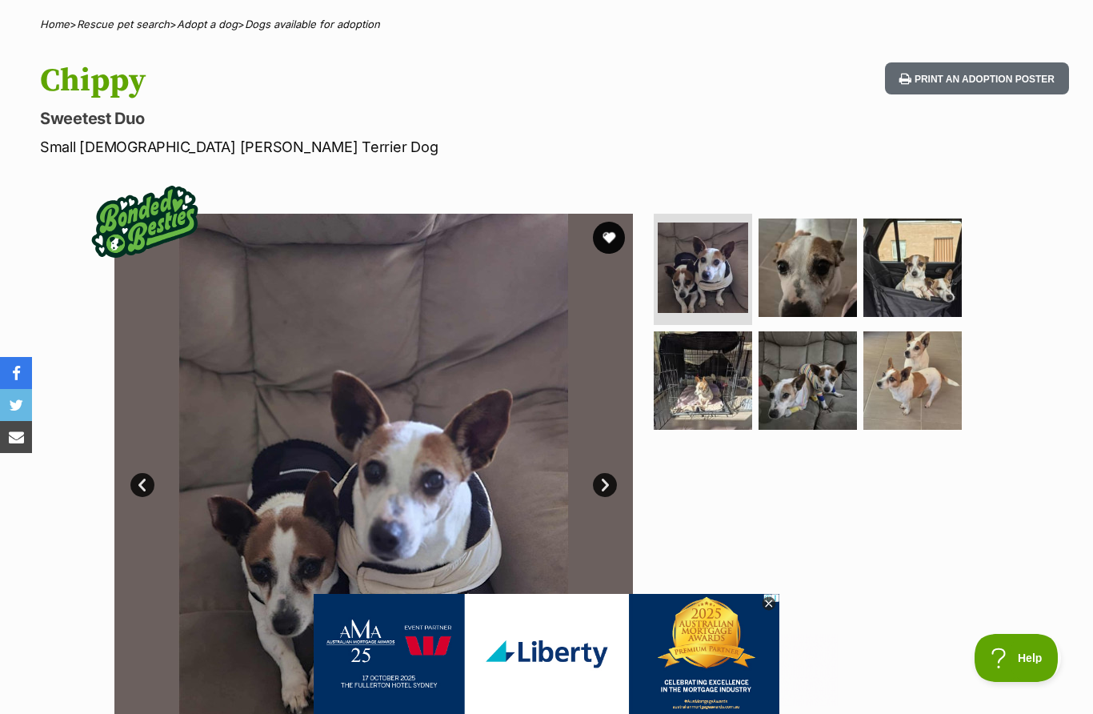
click at [916, 384] on img at bounding box center [913, 380] width 98 height 98
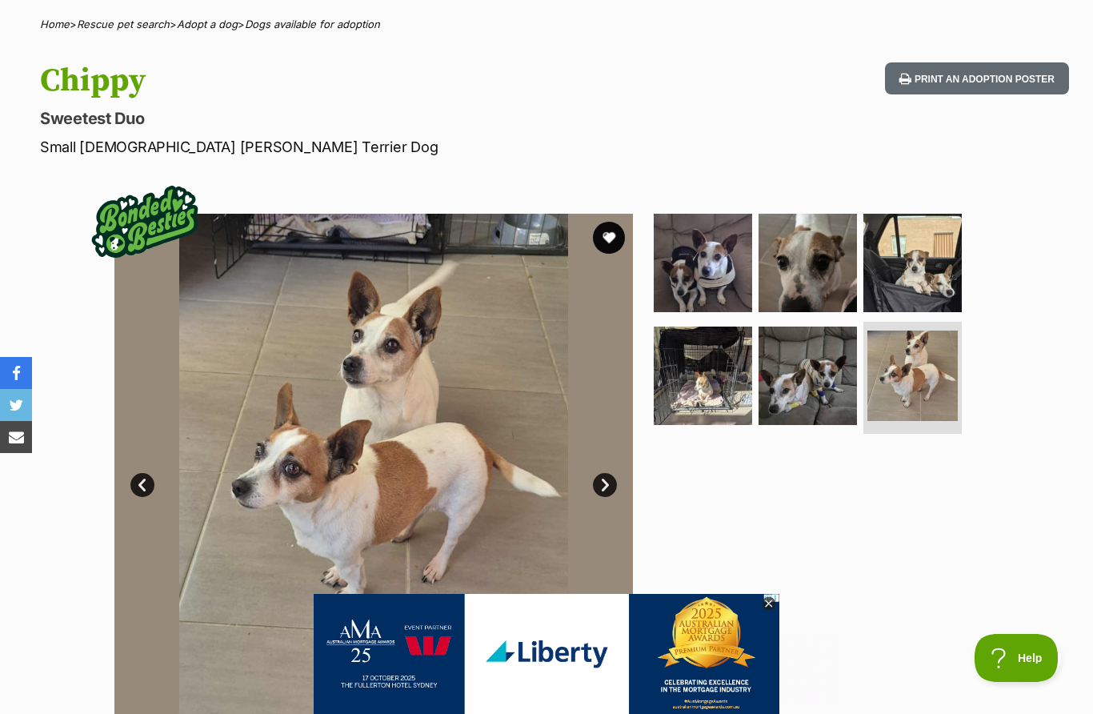
click at [860, 545] on div at bounding box center [815, 473] width 328 height 519
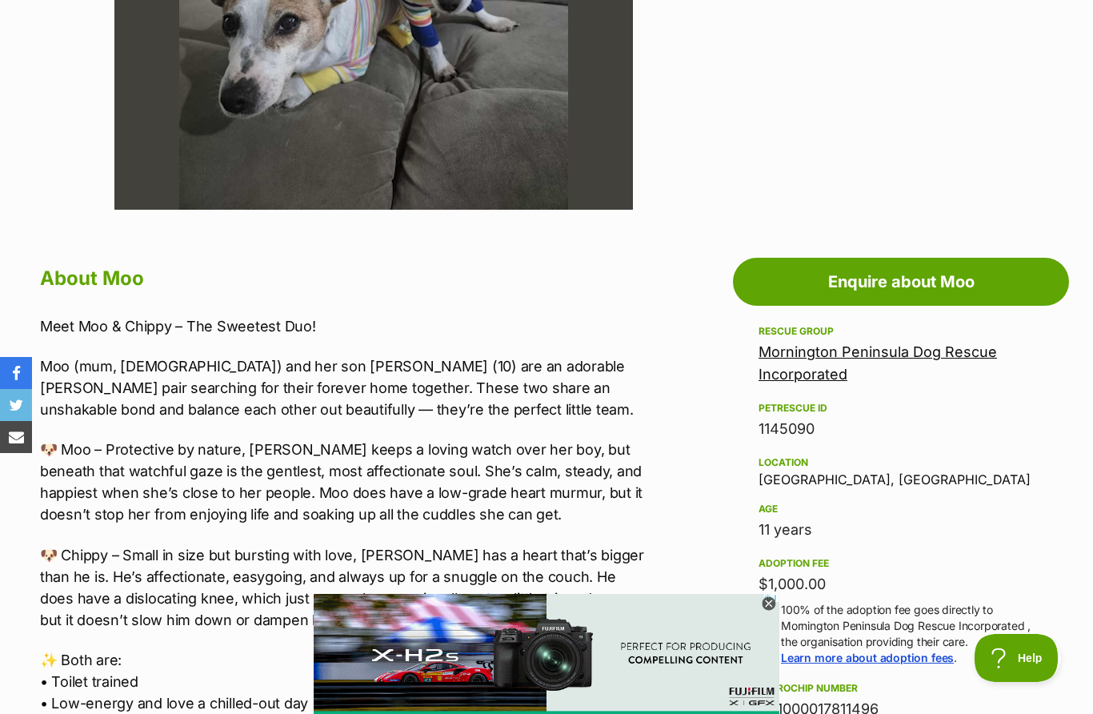
scroll to position [649, 0]
